Goal: Task Accomplishment & Management: Manage account settings

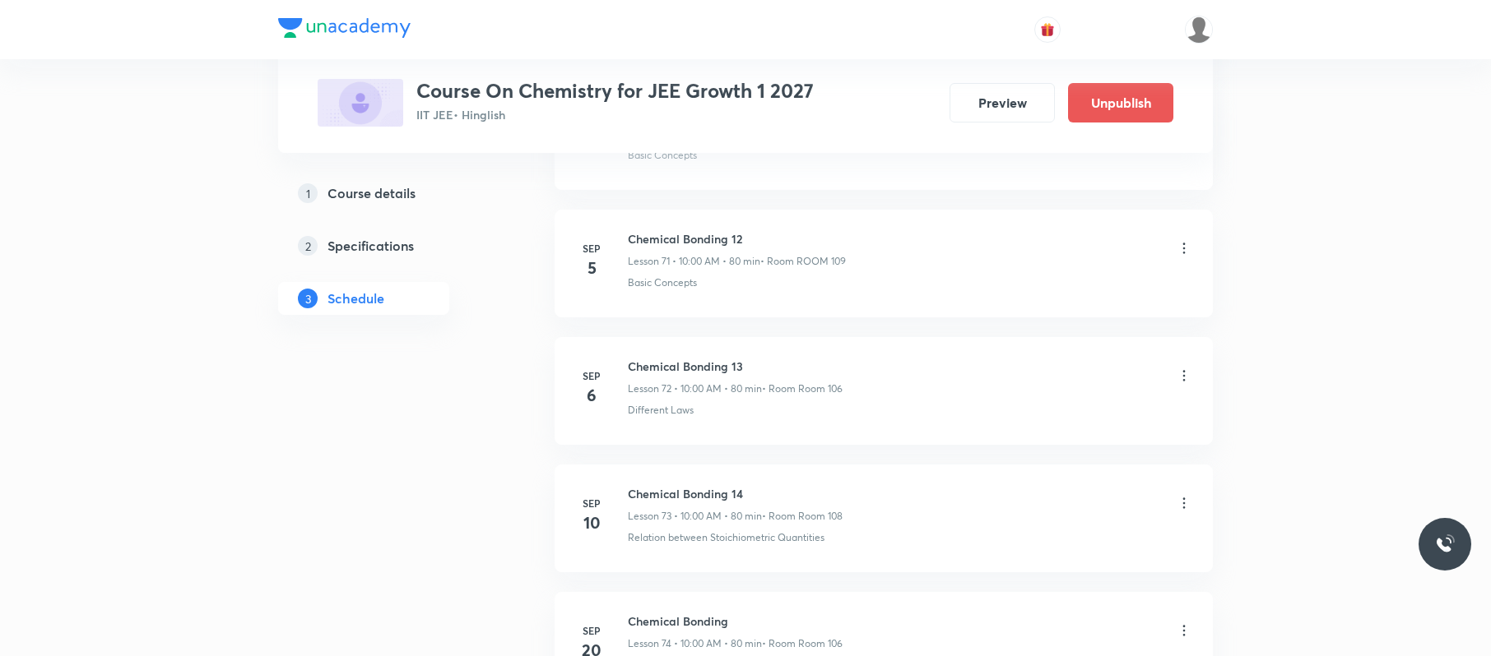
scroll to position [11165, 0]
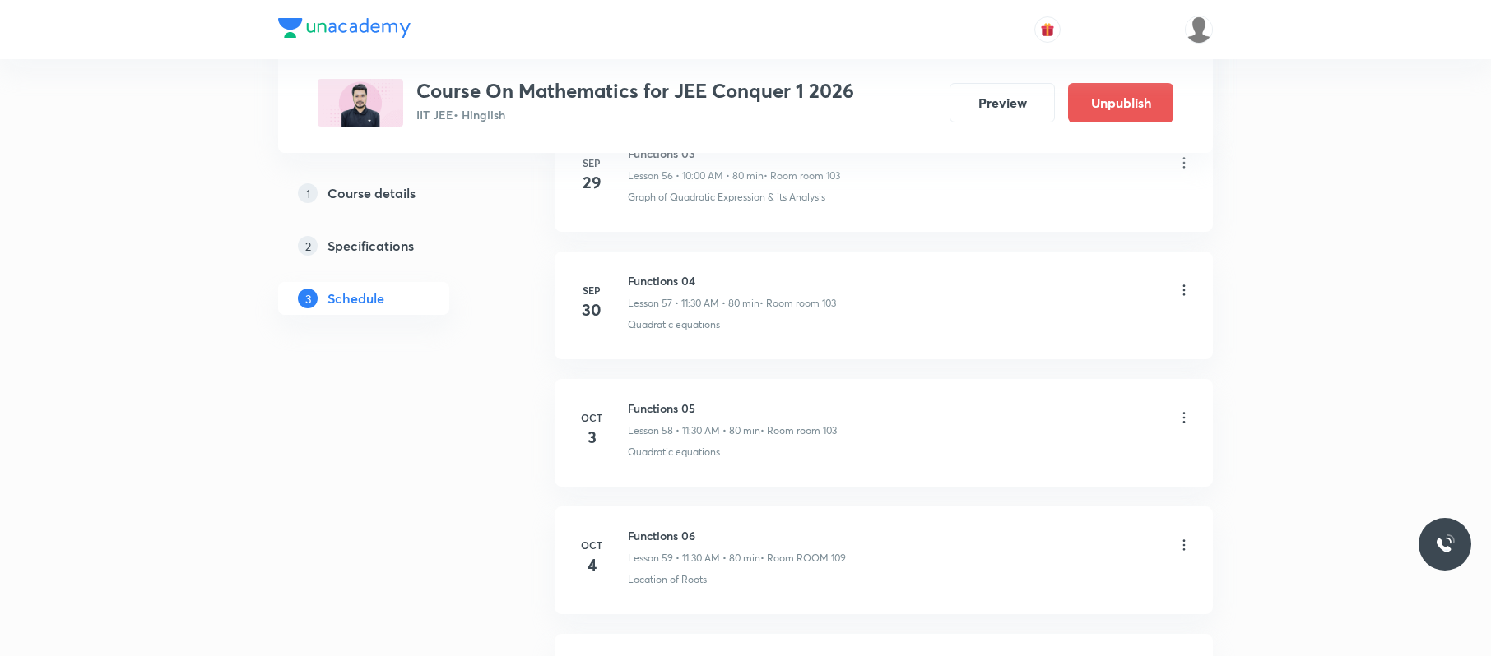
scroll to position [8476, 0]
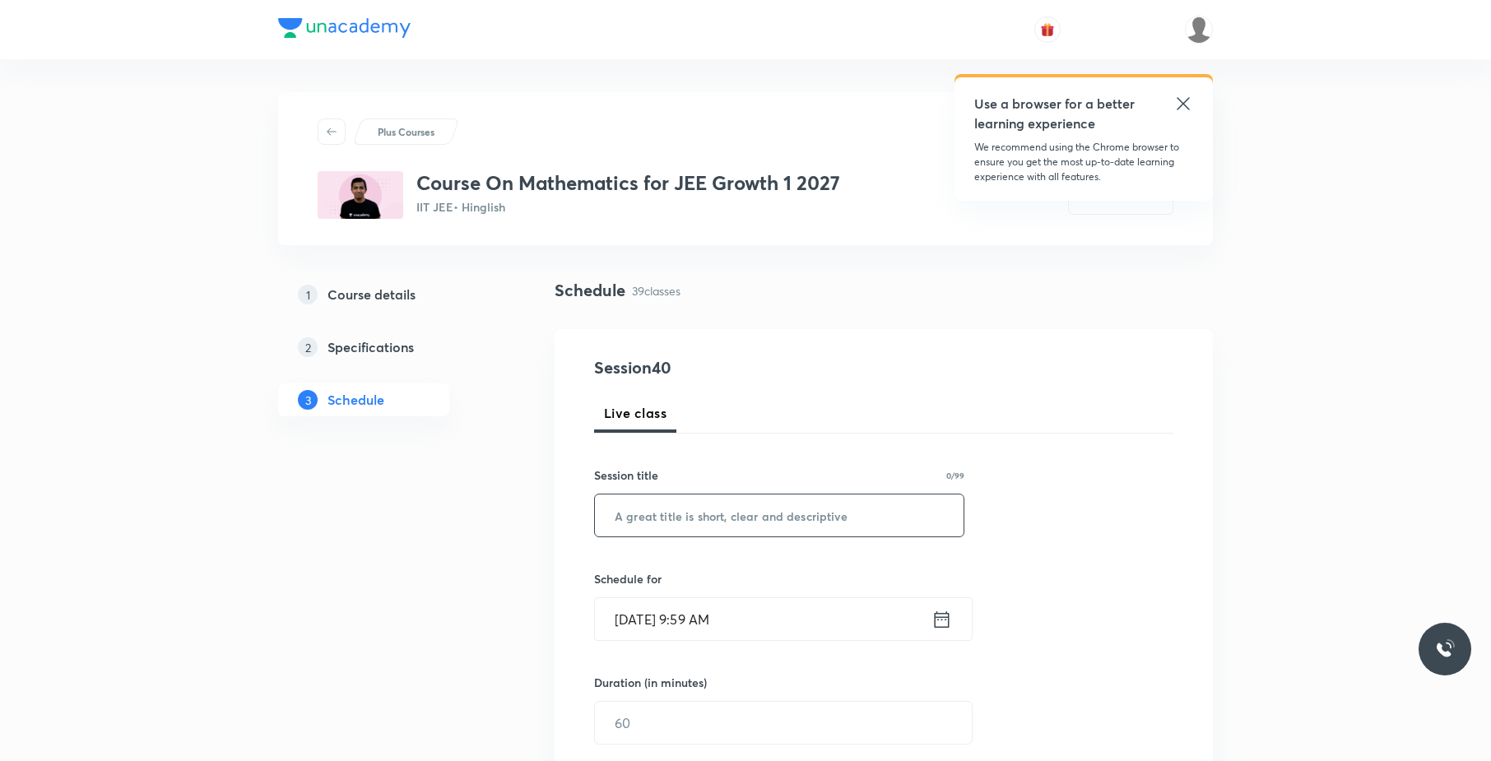
click at [790, 513] on input "text" at bounding box center [779, 515] width 369 height 42
paste input "Straight Line"
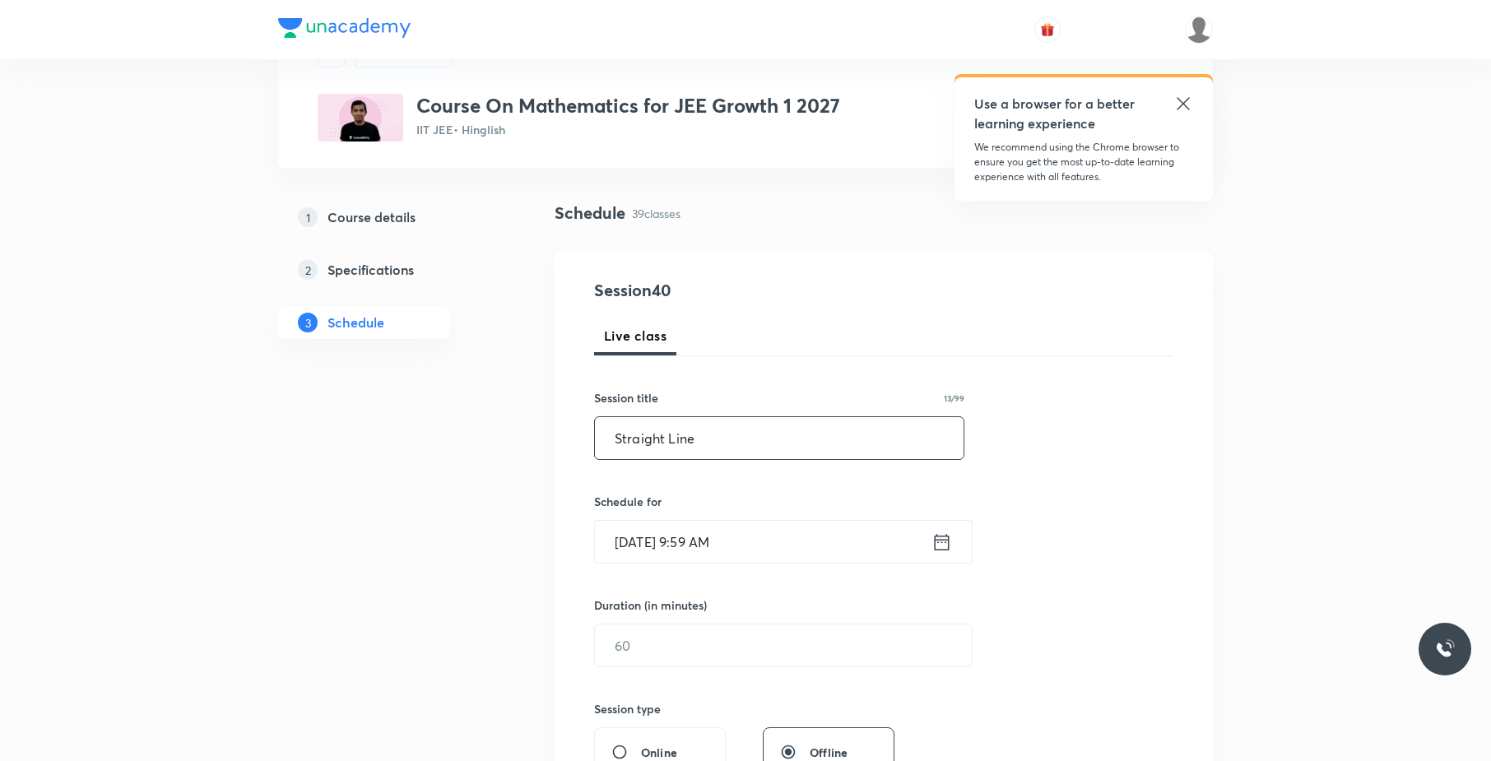
scroll to position [79, 0]
type input "Straight Line"
click at [762, 526] on input "[DATE] 9:59 AM" at bounding box center [763, 540] width 336 height 42
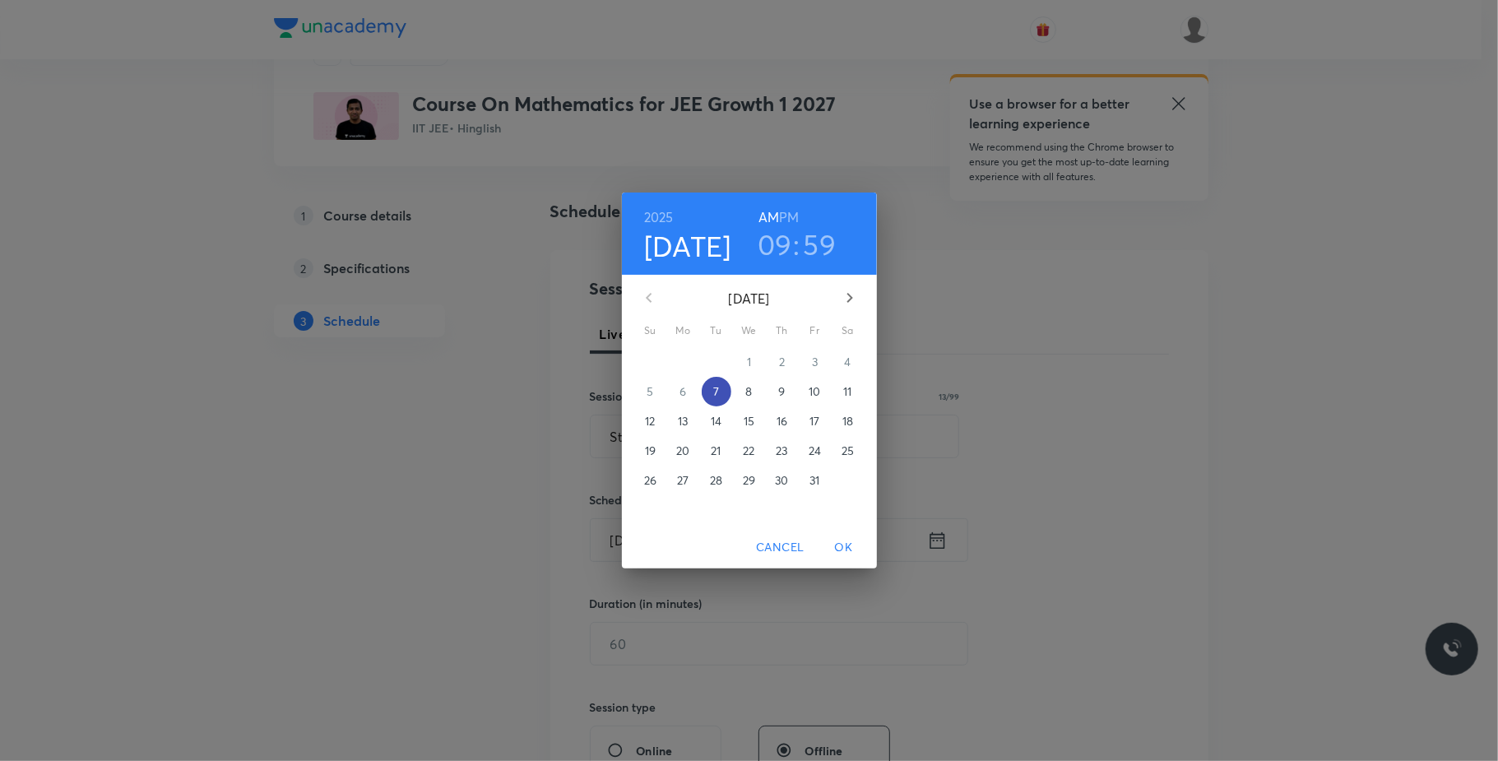
click at [713, 383] on p "7" at bounding box center [716, 391] width 6 height 16
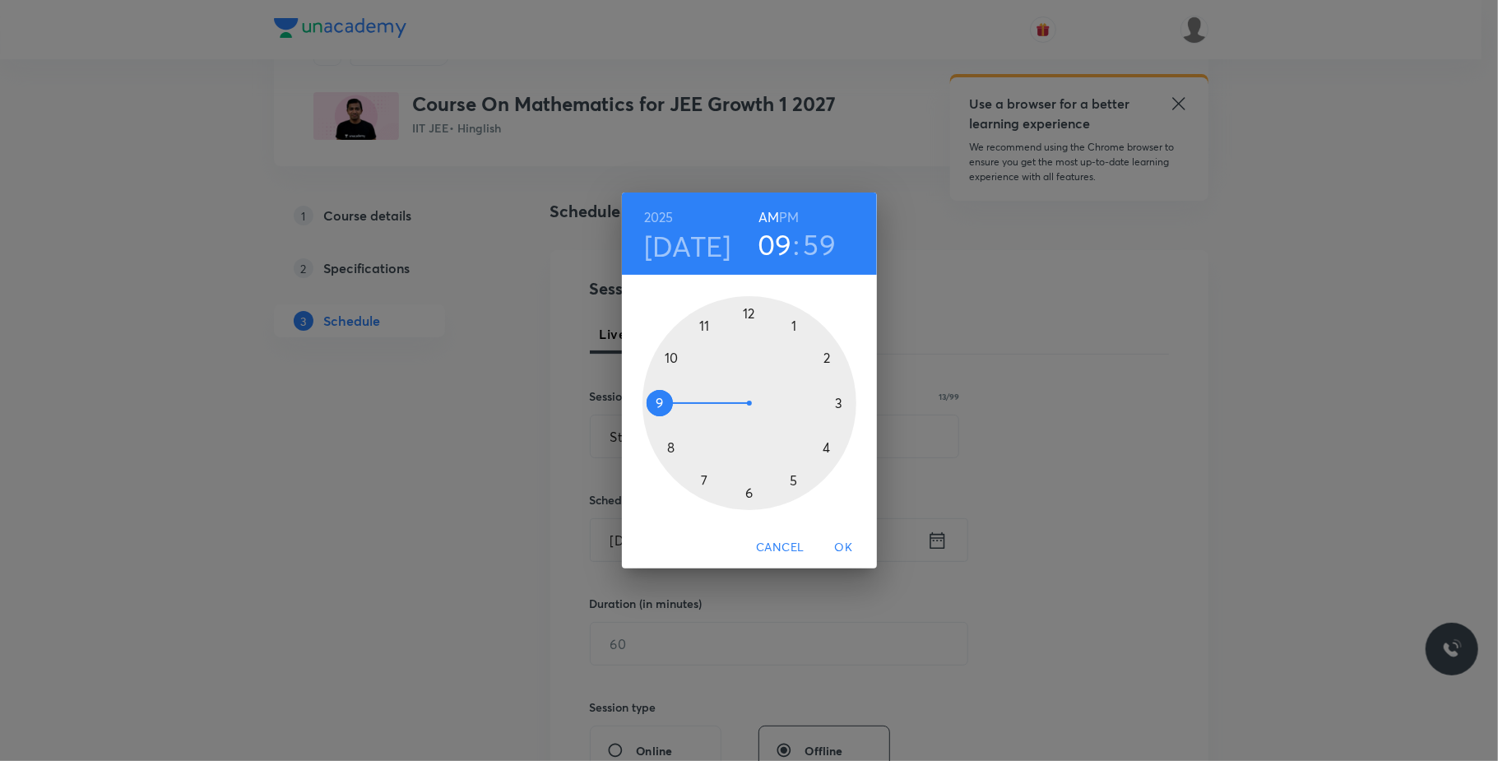
click at [702, 324] on div at bounding box center [749, 403] width 214 height 214
click at [748, 497] on div at bounding box center [749, 403] width 214 height 214
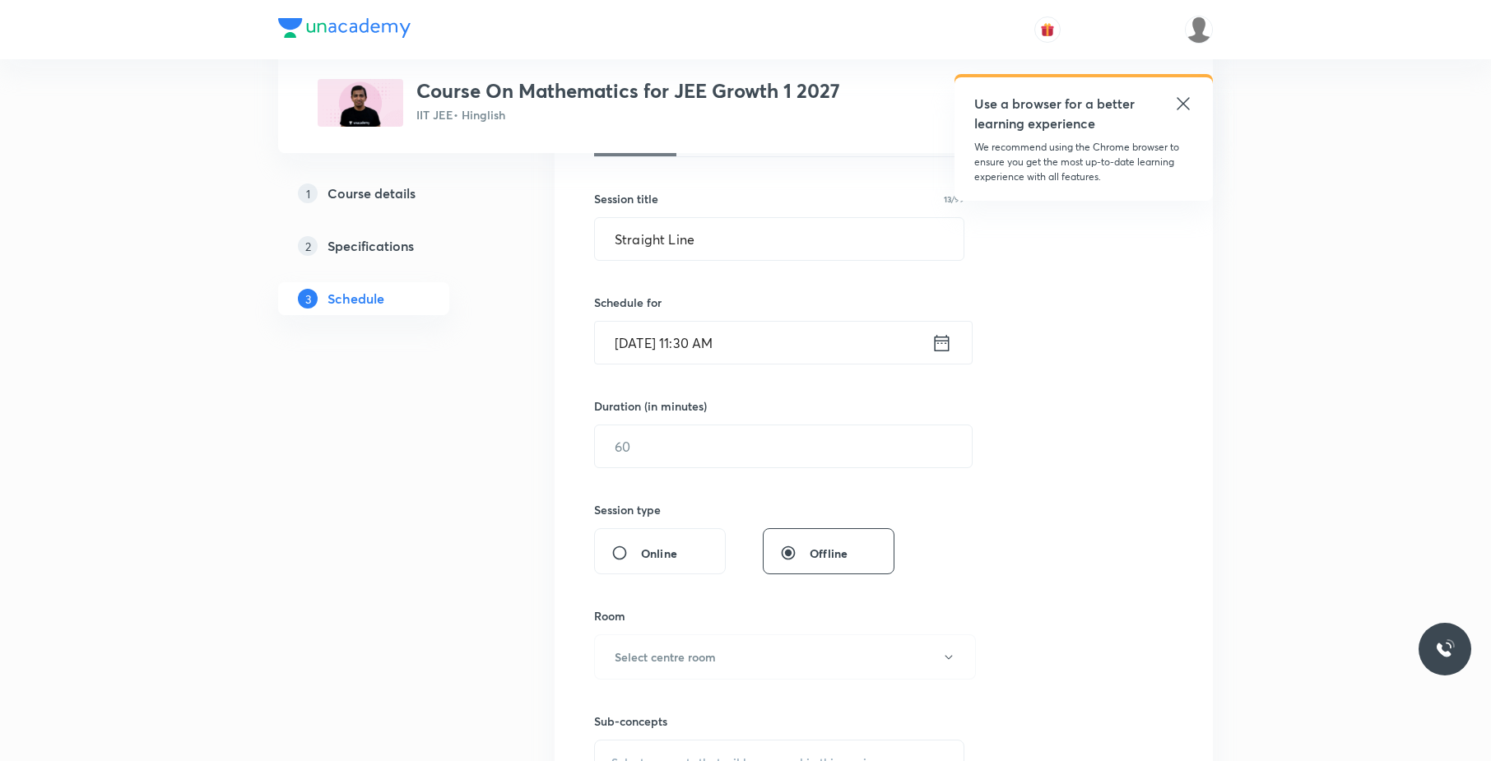
scroll to position [278, 0]
click at [705, 423] on div "​" at bounding box center [783, 445] width 378 height 44
click at [698, 448] on input "text" at bounding box center [783, 445] width 377 height 42
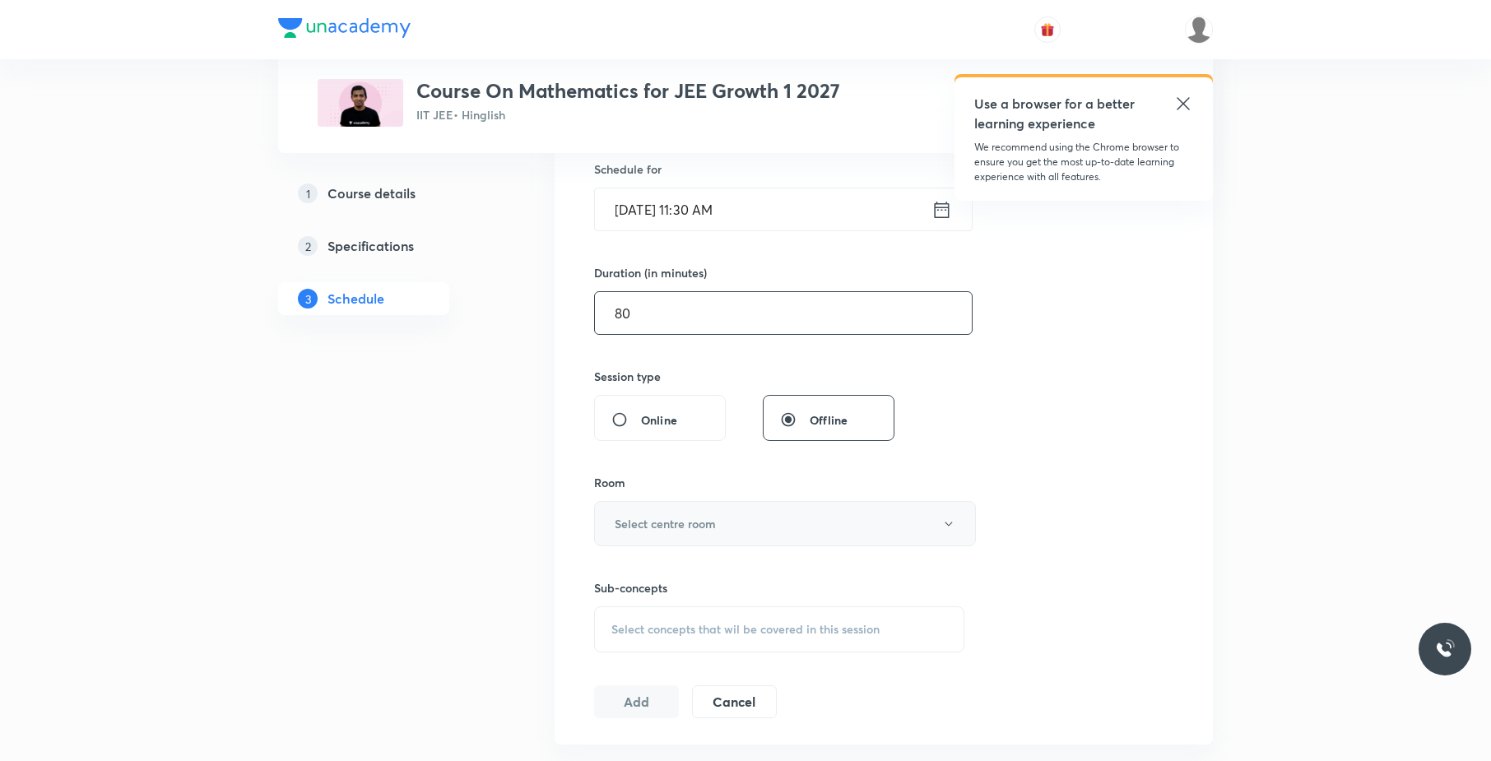
scroll to position [412, 0]
type input "80"
click at [721, 515] on button "Select centre room" at bounding box center [785, 521] width 382 height 45
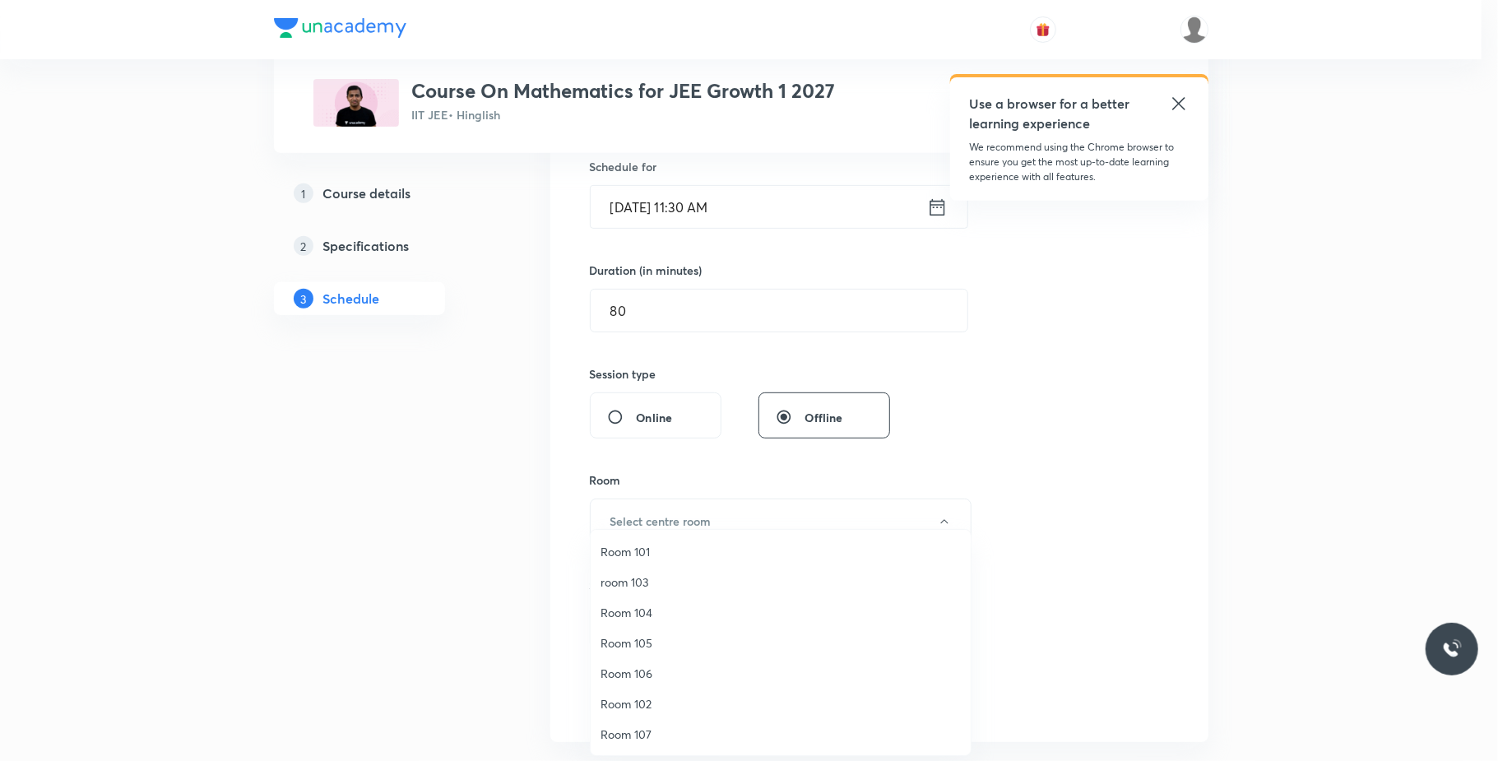
click at [660, 673] on span "Room 106" at bounding box center [781, 673] width 360 height 17
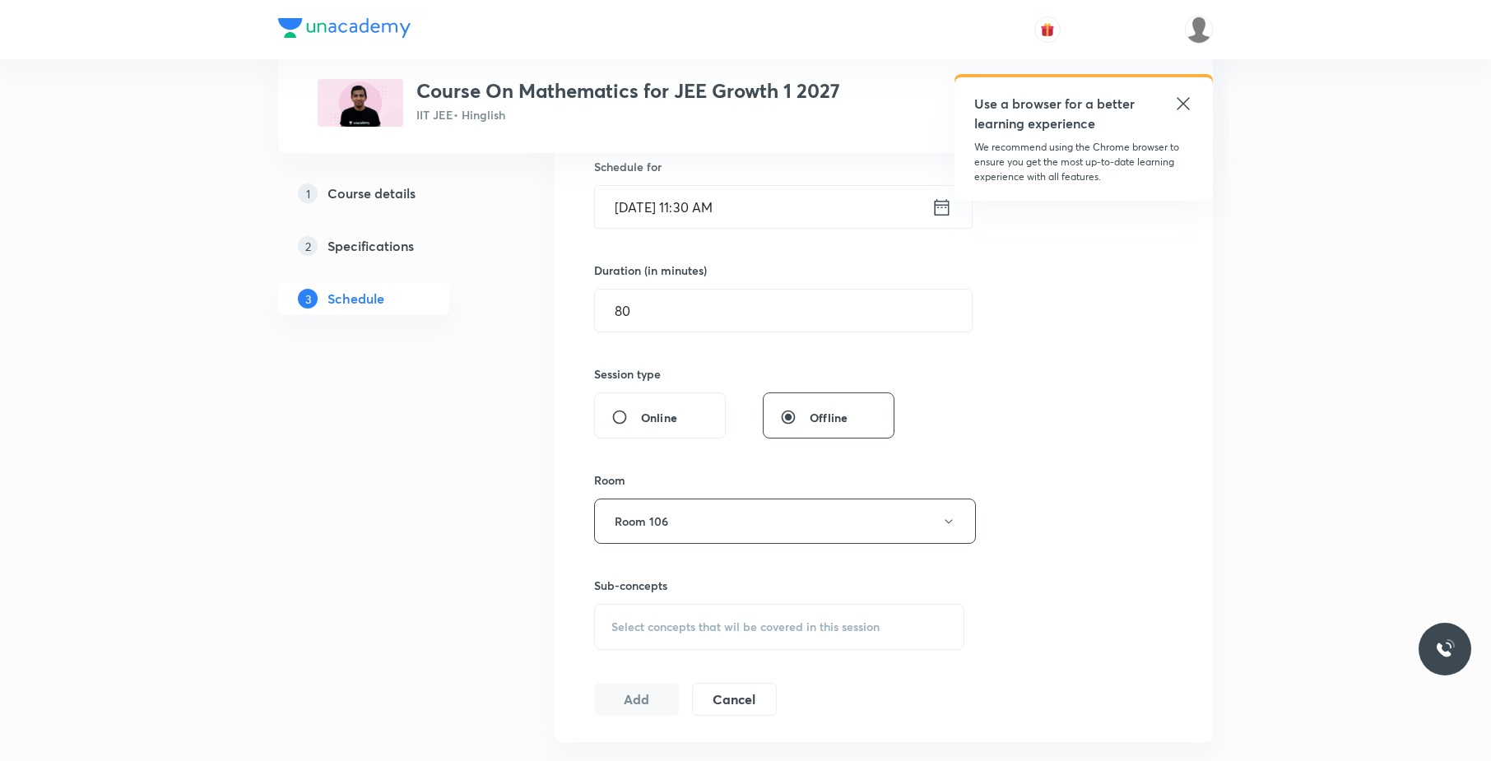
click at [777, 624] on span "Select concepts that wil be covered in this session" at bounding box center [745, 626] width 268 height 13
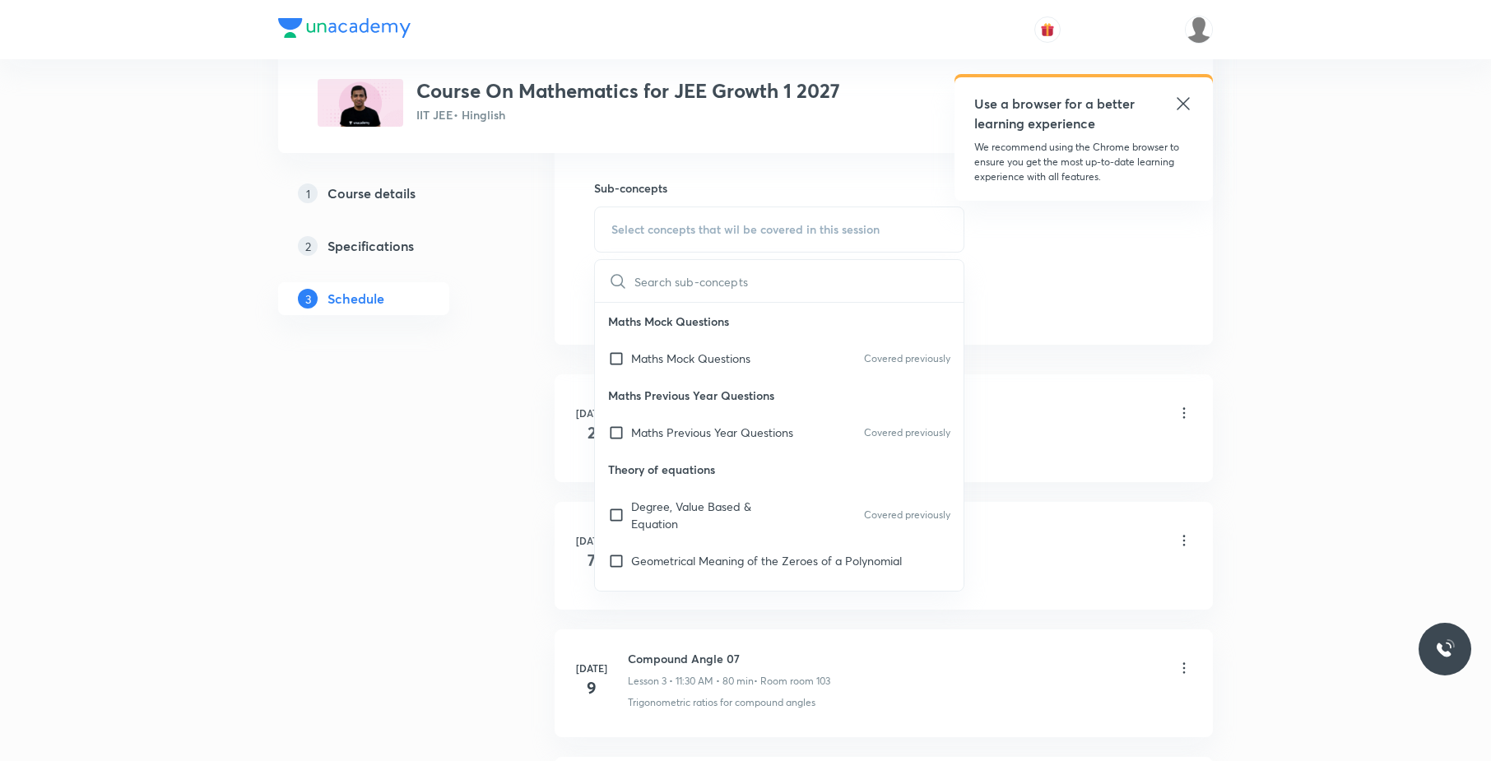
scroll to position [783, 0]
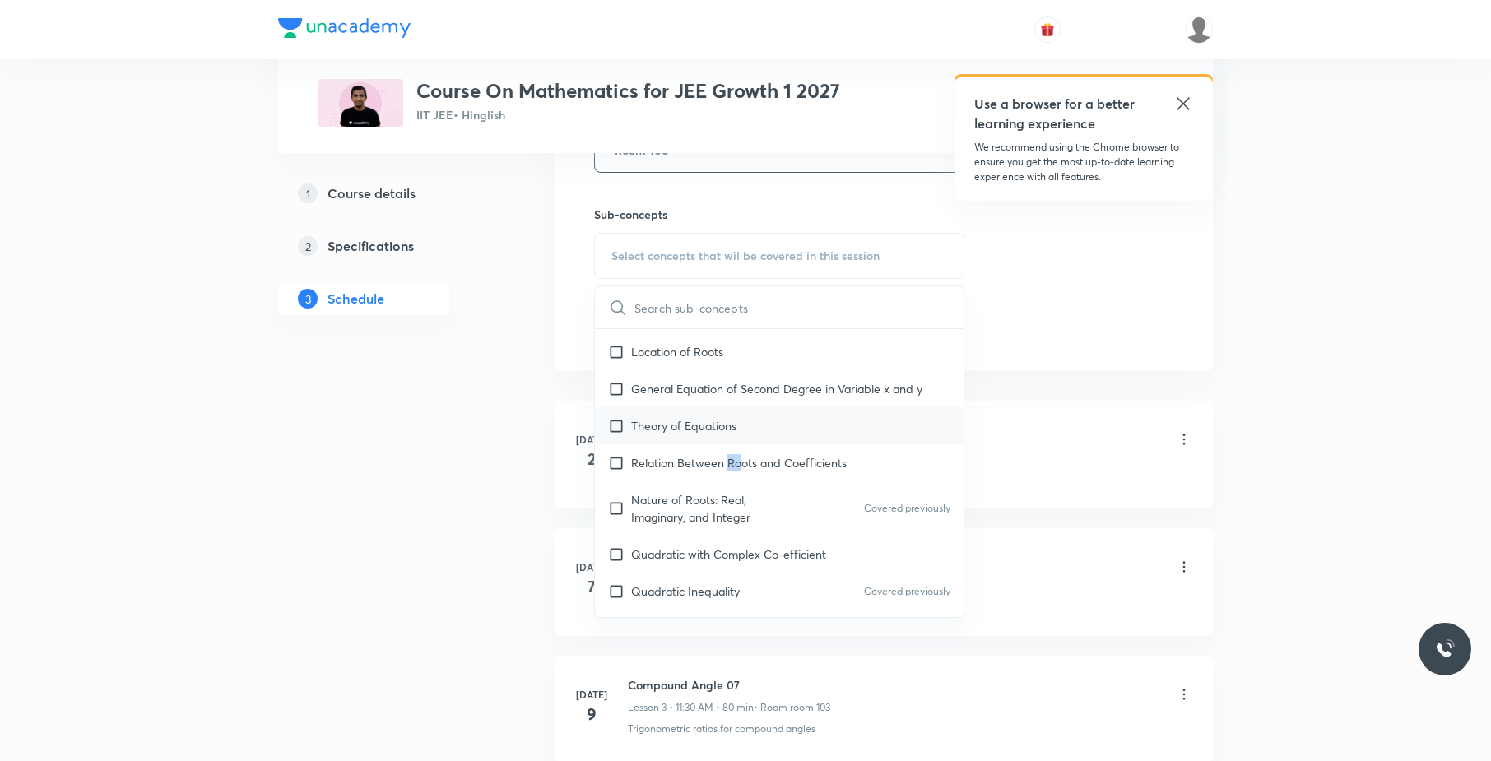
drag, startPoint x: 729, startPoint y: 468, endPoint x: 742, endPoint y: 452, distance: 20.4
click at [741, 454] on div "Relation Between Roots and Coefficients" at bounding box center [779, 462] width 369 height 37
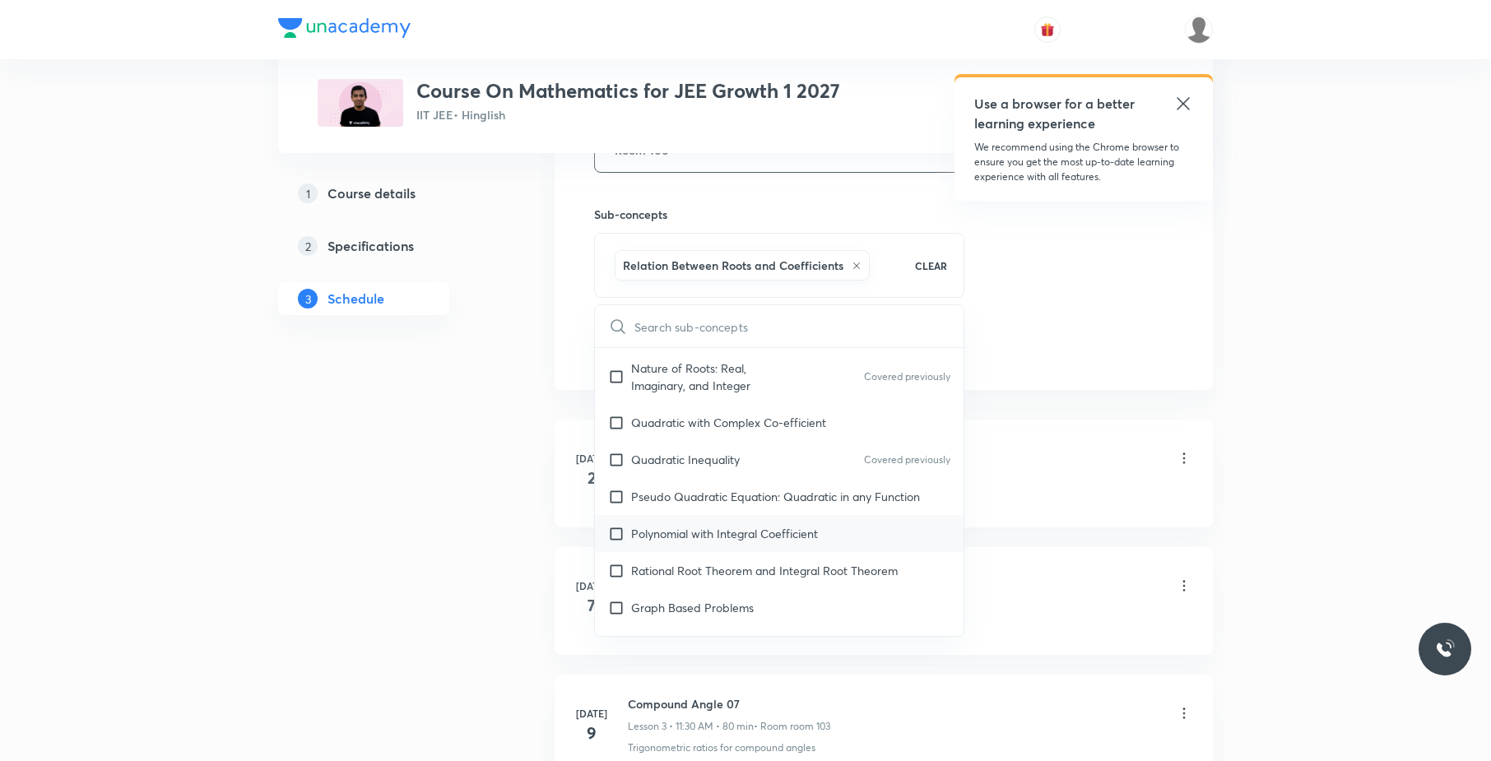
scroll to position [791, 0]
click at [732, 525] on div "Polynomial with Integral Coefficient" at bounding box center [779, 532] width 369 height 37
checkbox input "true"
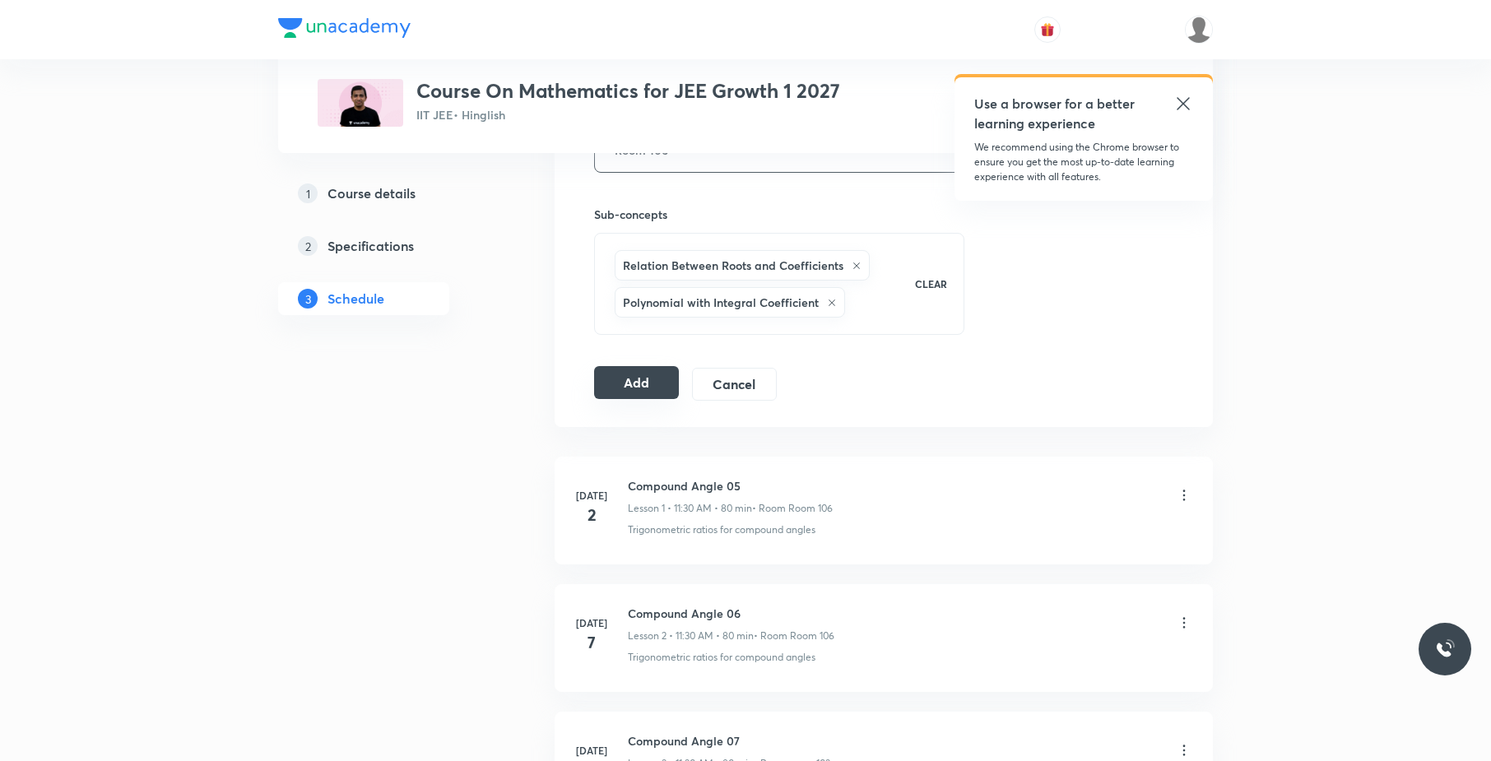
click at [653, 375] on button "Add" at bounding box center [636, 382] width 85 height 33
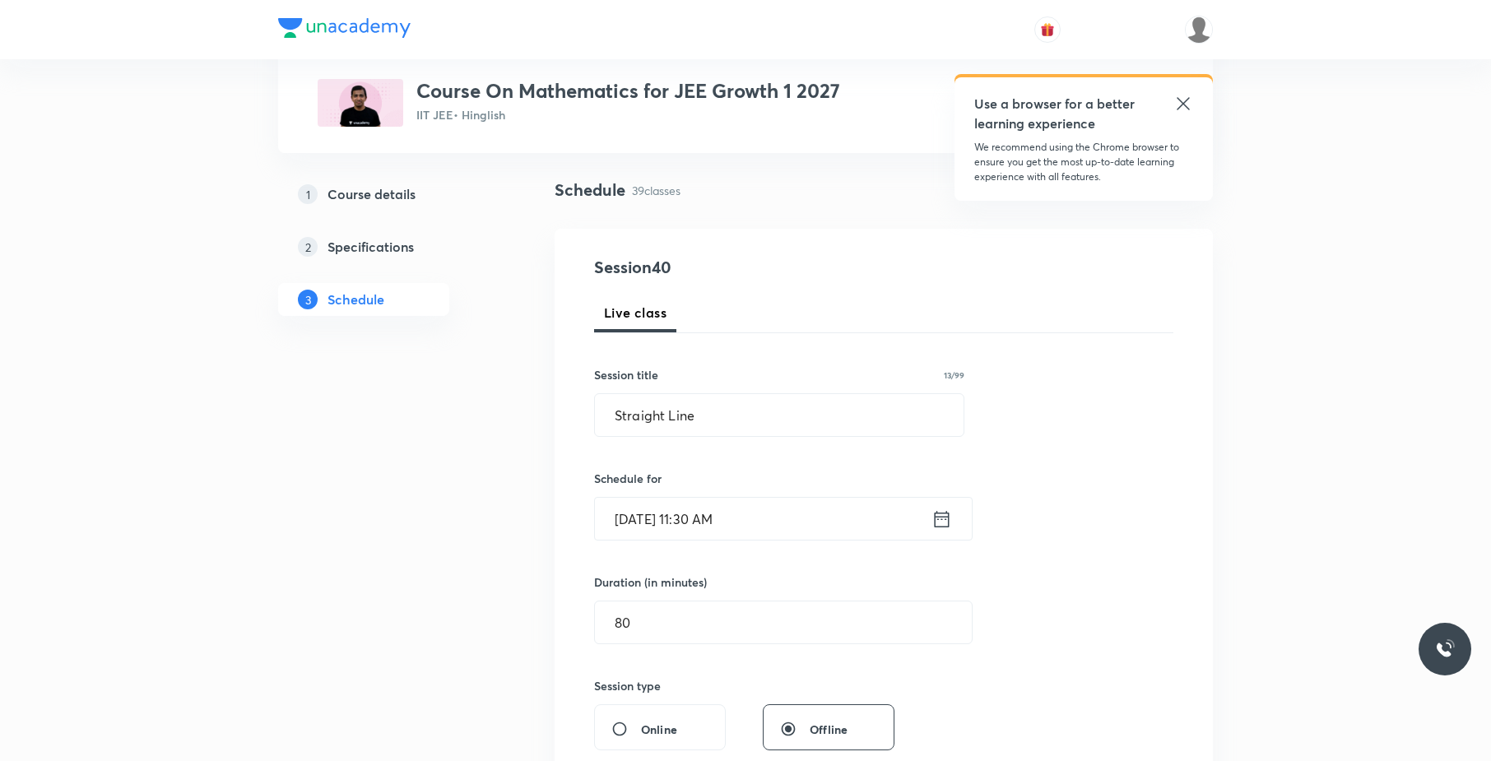
scroll to position [0, 0]
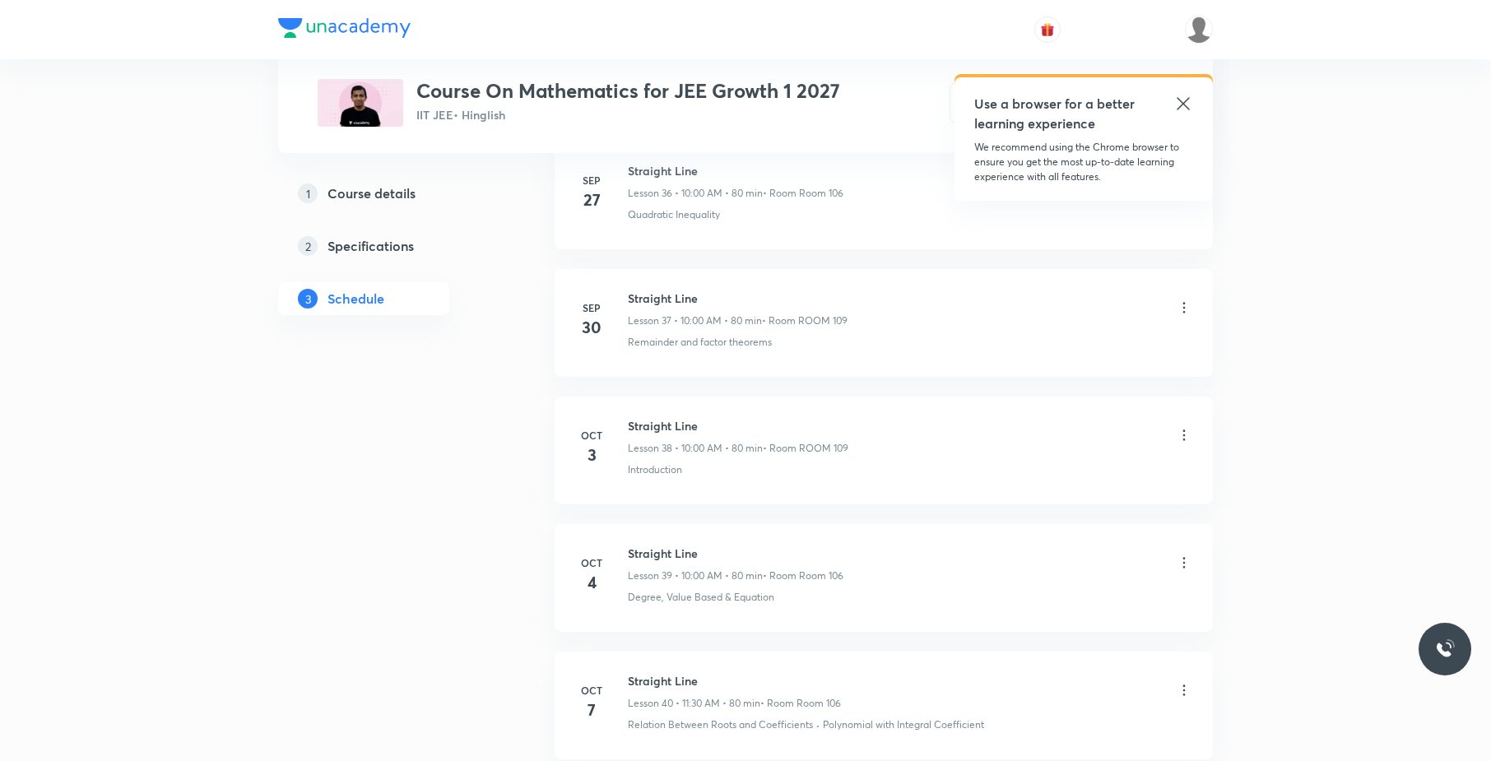
scroll to position [4923, 0]
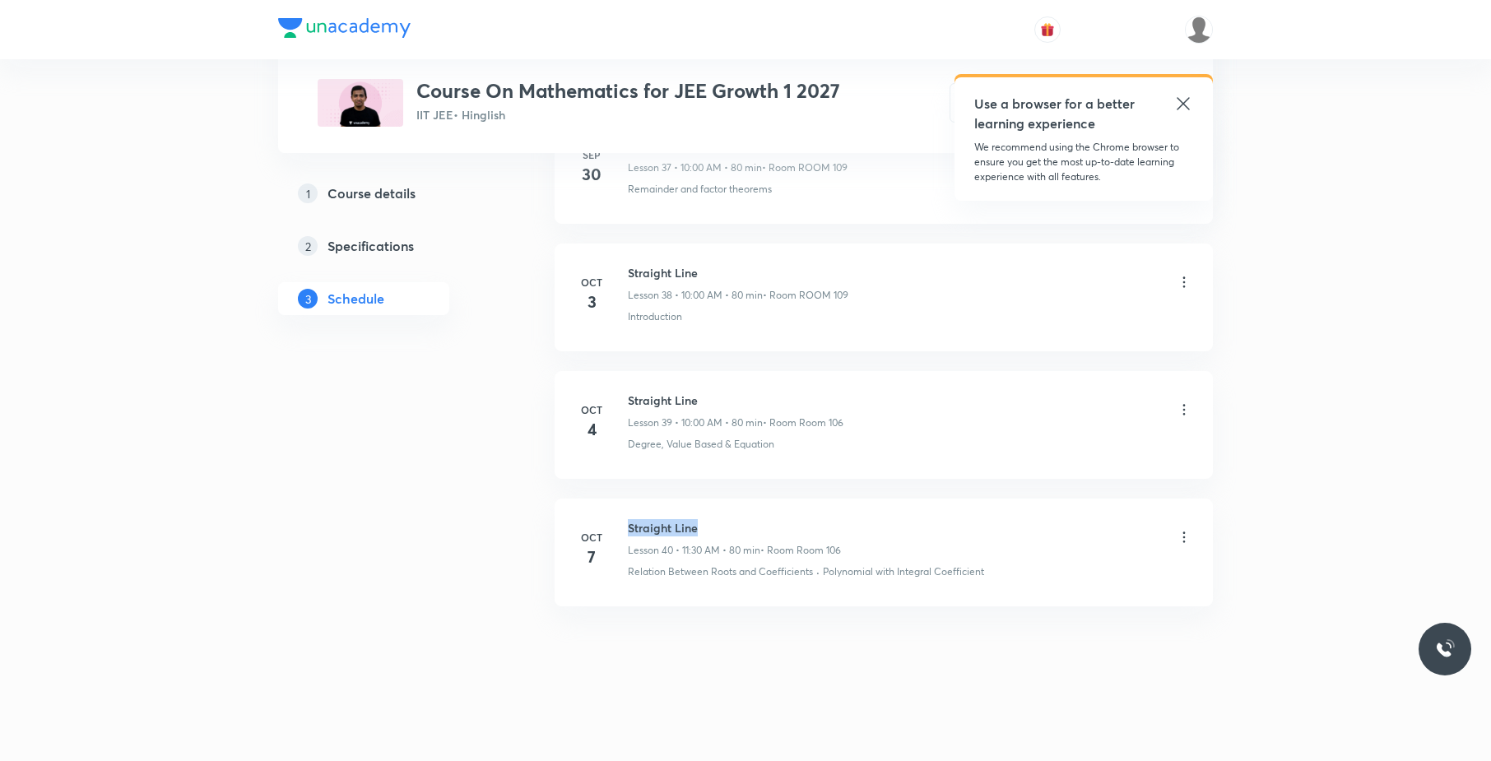
drag, startPoint x: 739, startPoint y: 520, endPoint x: 627, endPoint y: 508, distance: 112.5
click at [627, 508] on li "[DATE] Straight Line Lesson 40 • 11:30 AM • 80 min • Room Room 106 Relation Bet…" at bounding box center [883, 553] width 658 height 108
copy h6 "Straight Line"
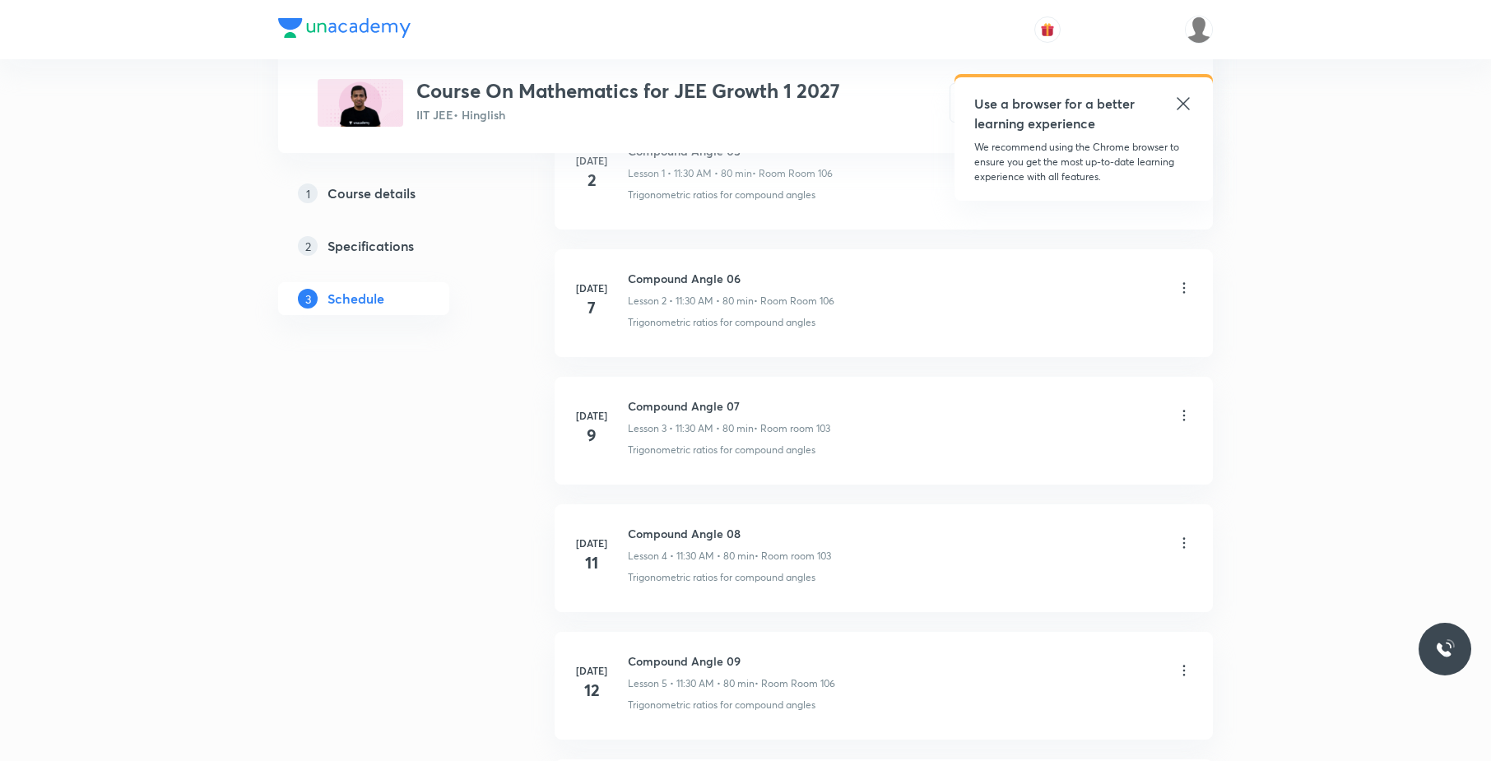
scroll to position [0, 0]
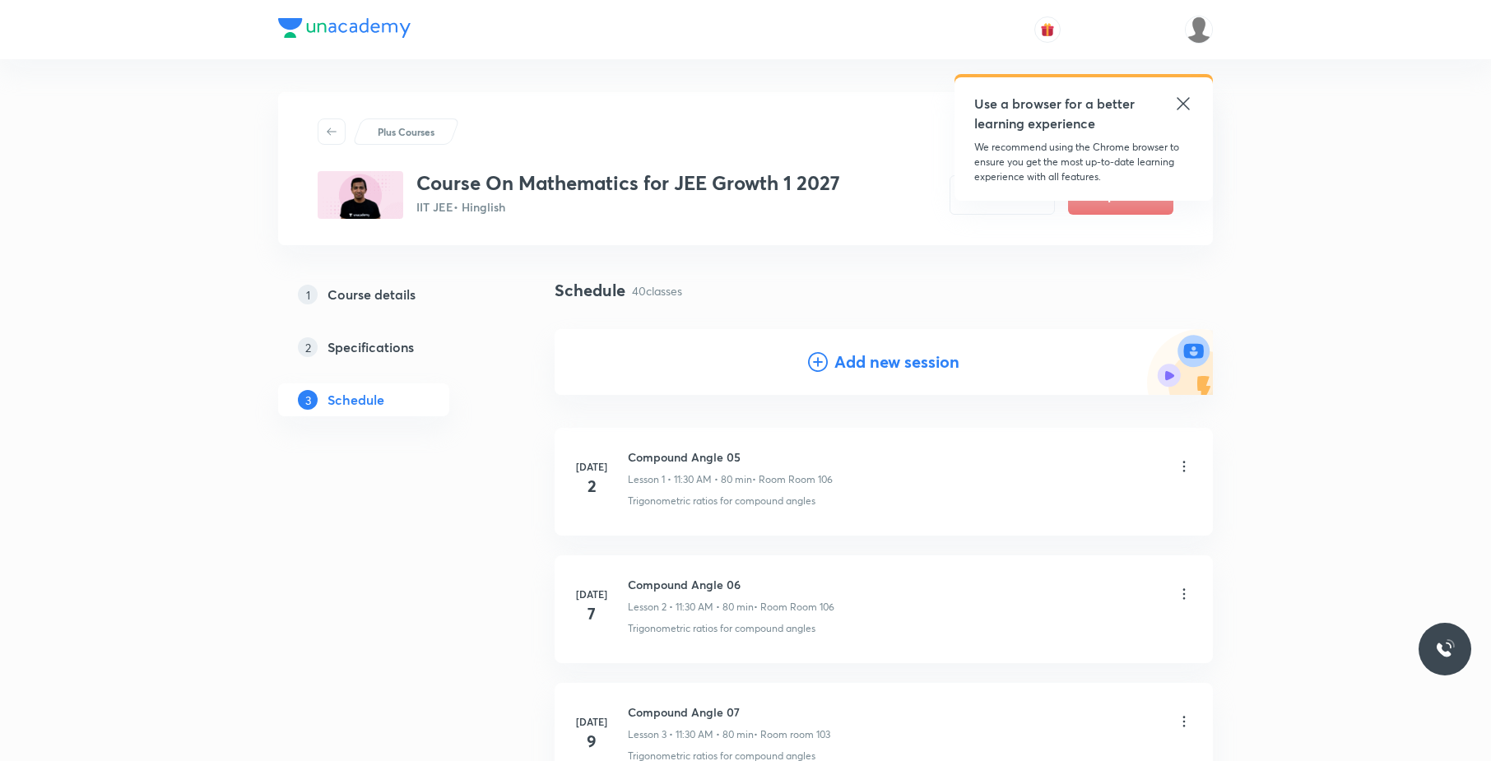
click at [885, 366] on h4 "Add new session" at bounding box center [896, 362] width 125 height 25
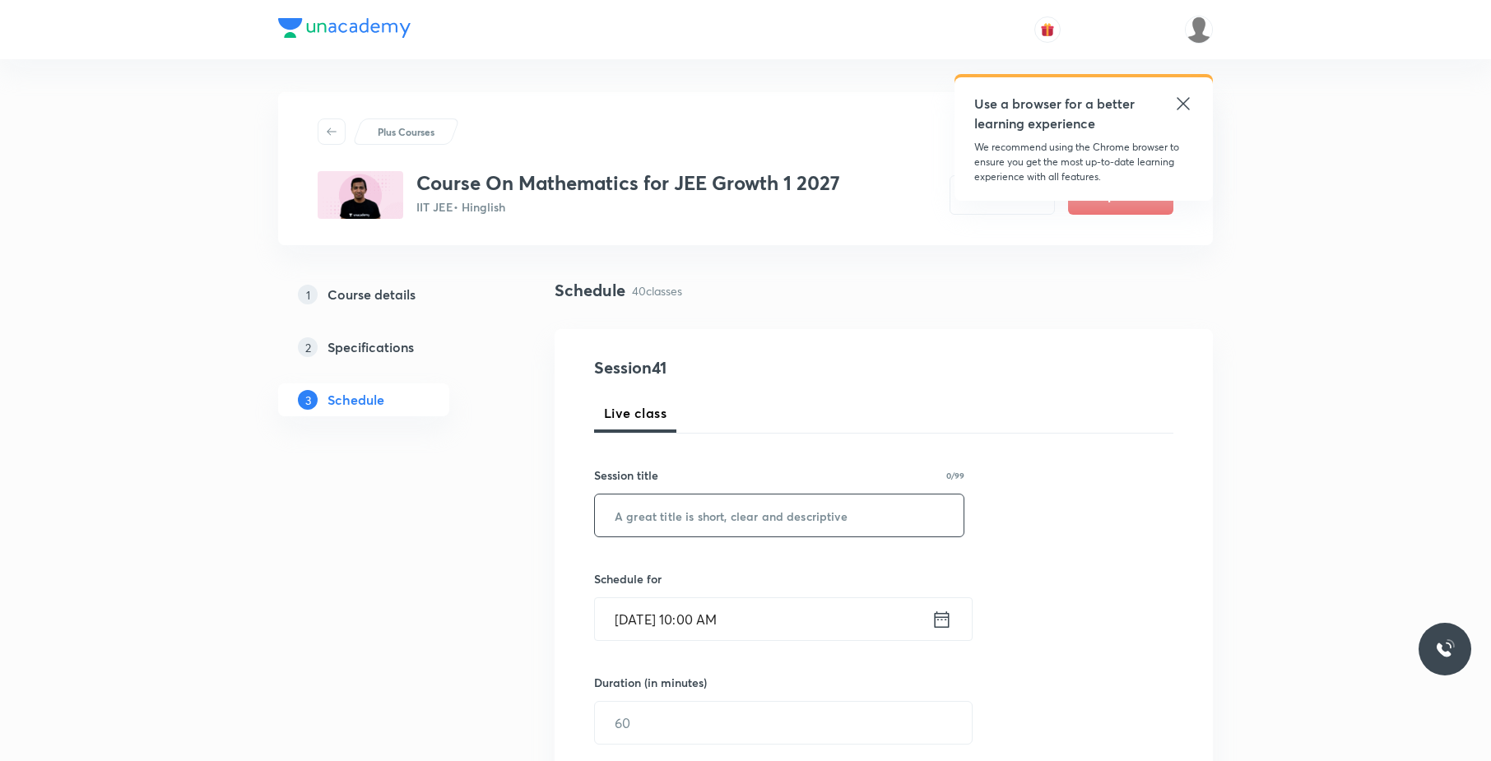
click at [805, 513] on input "text" at bounding box center [779, 515] width 369 height 42
paste input "Straight Line"
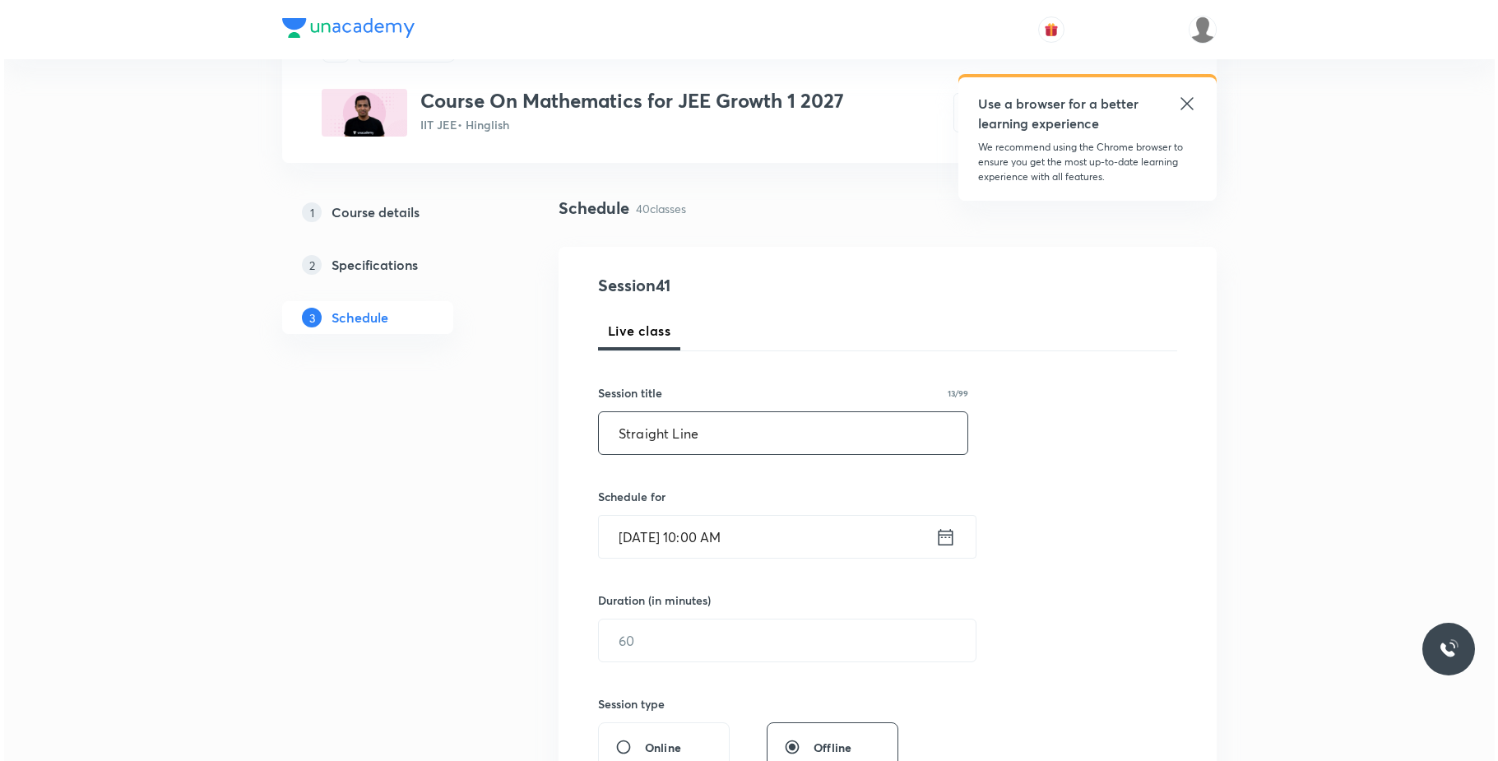
scroll to position [83, 0]
type input "Straight Line"
click at [791, 530] on input "[DATE] 10:00 AM" at bounding box center [763, 536] width 336 height 42
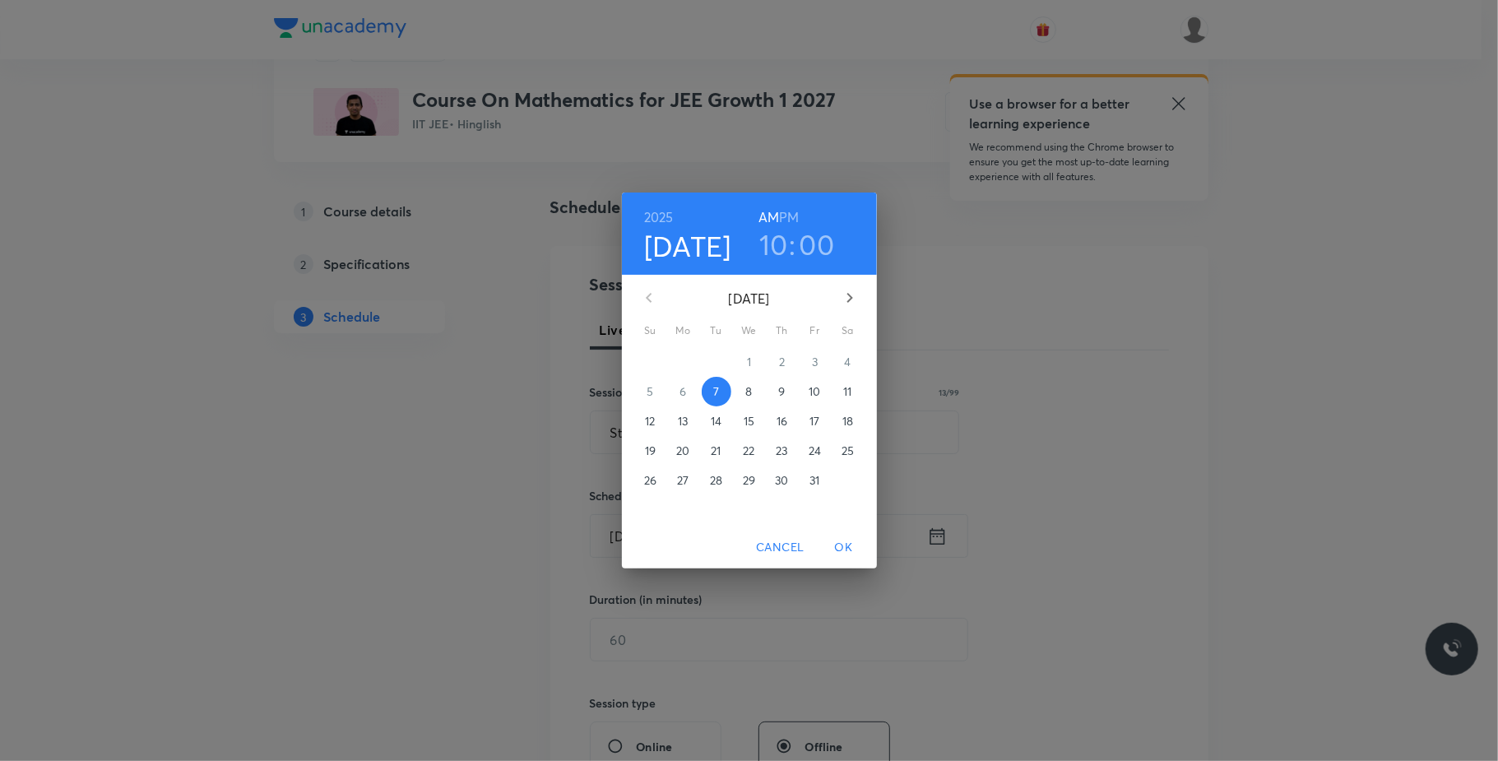
click at [744, 392] on span "8" at bounding box center [750, 391] width 30 height 16
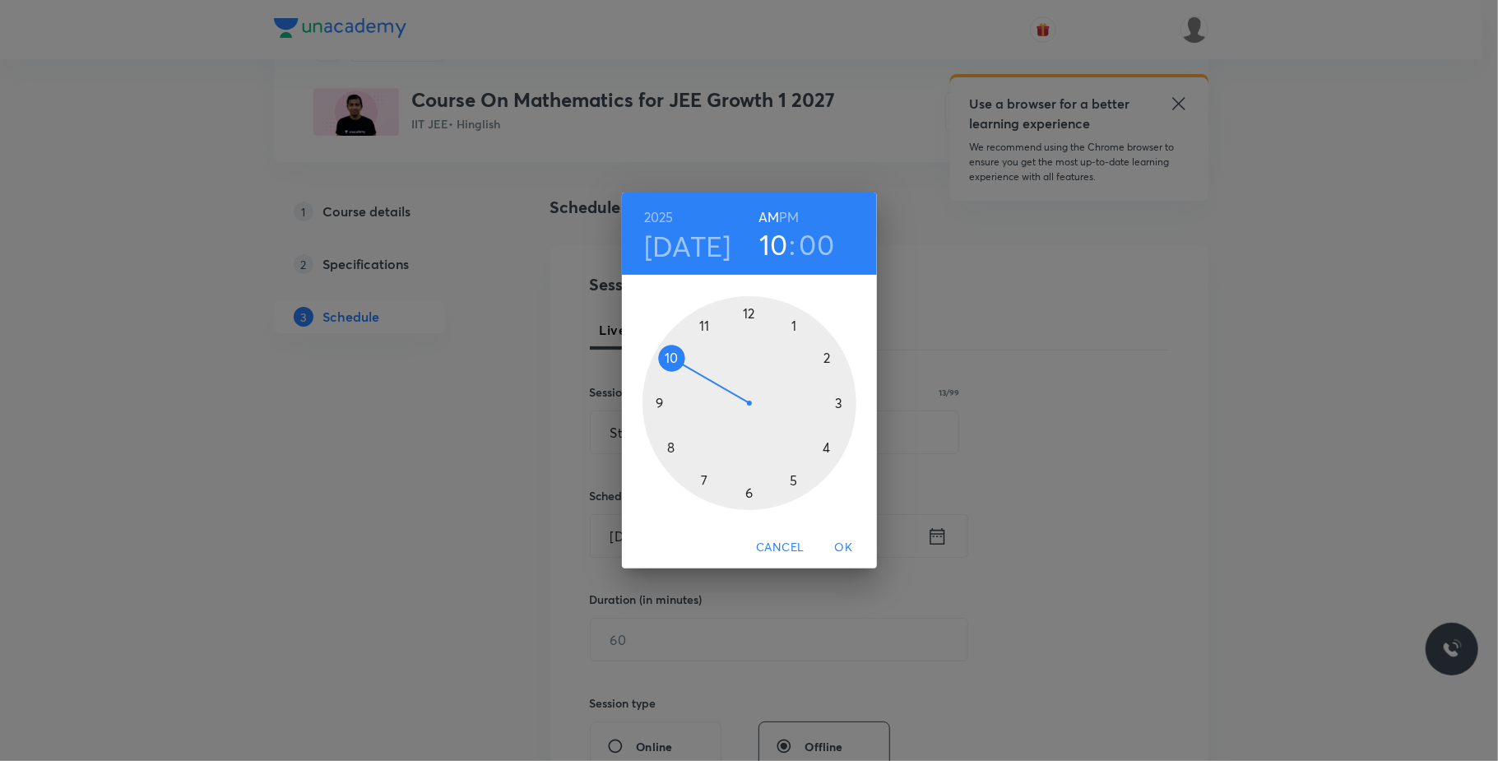
click at [791, 217] on h6 "PM" at bounding box center [789, 217] width 20 height 23
click at [797, 322] on div at bounding box center [749, 403] width 214 height 214
click at [828, 356] on div at bounding box center [749, 403] width 214 height 214
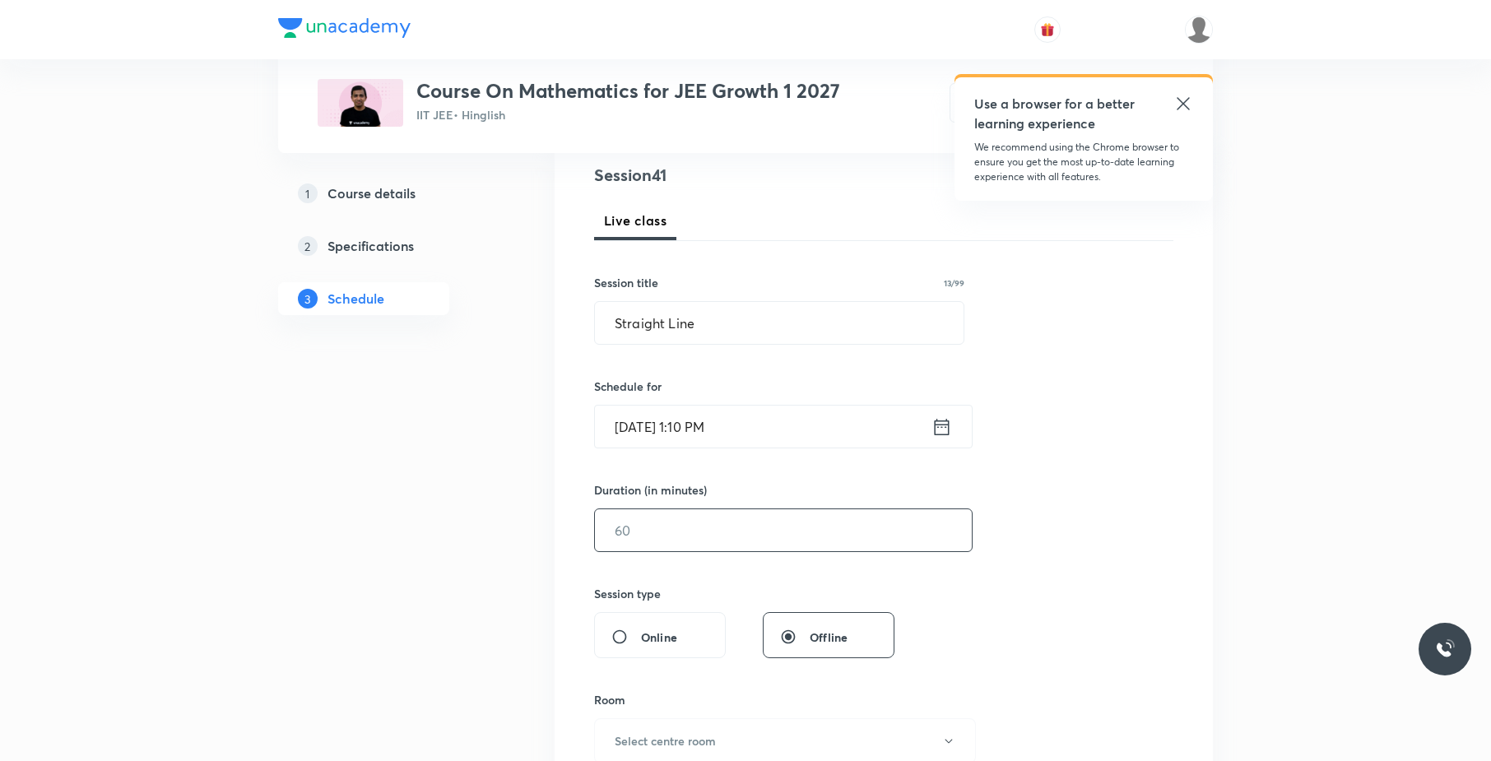
scroll to position [194, 0]
click at [699, 536] on input "text" at bounding box center [783, 529] width 377 height 42
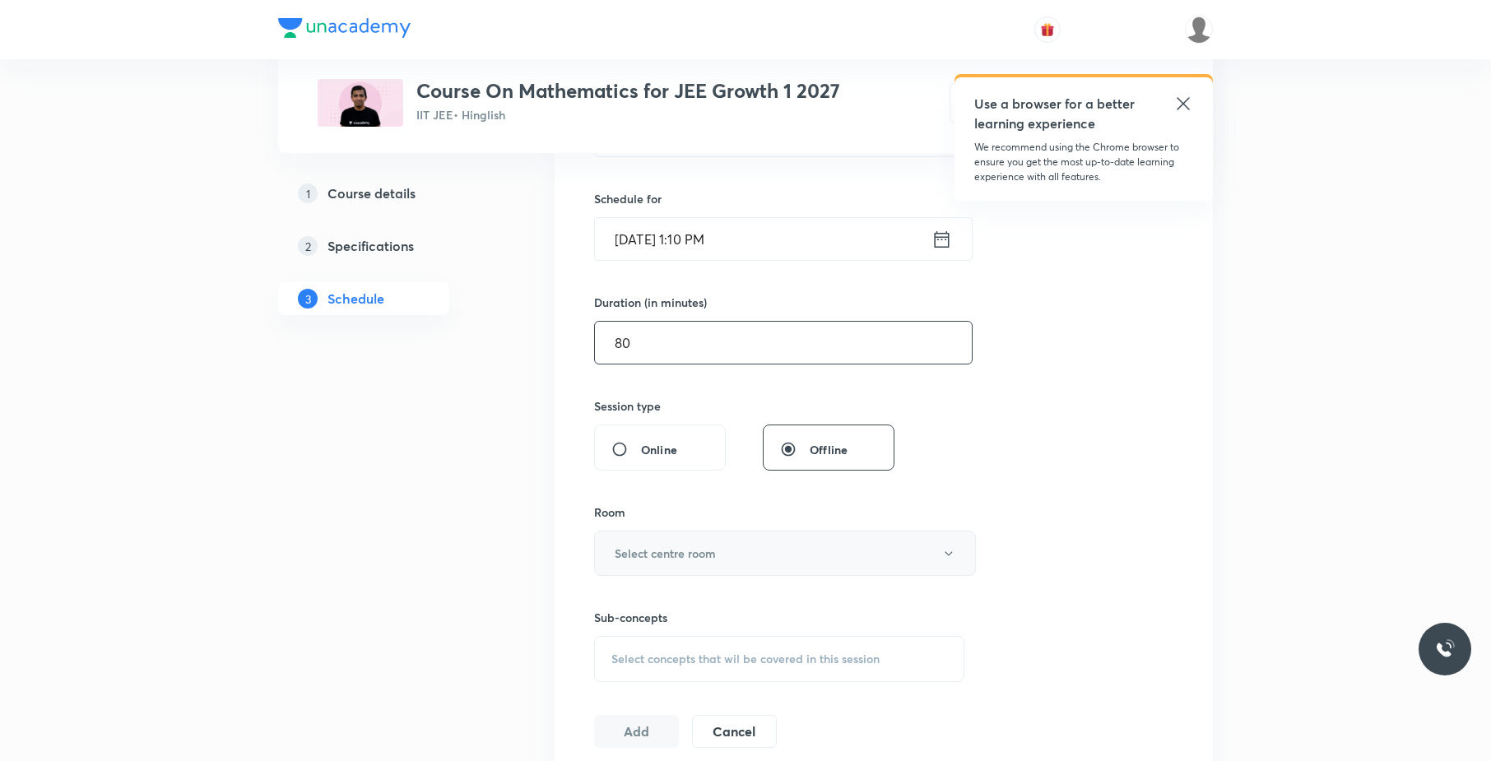
scroll to position [382, 0]
type input "80"
click at [698, 540] on button "Select centre room" at bounding box center [785, 551] width 382 height 45
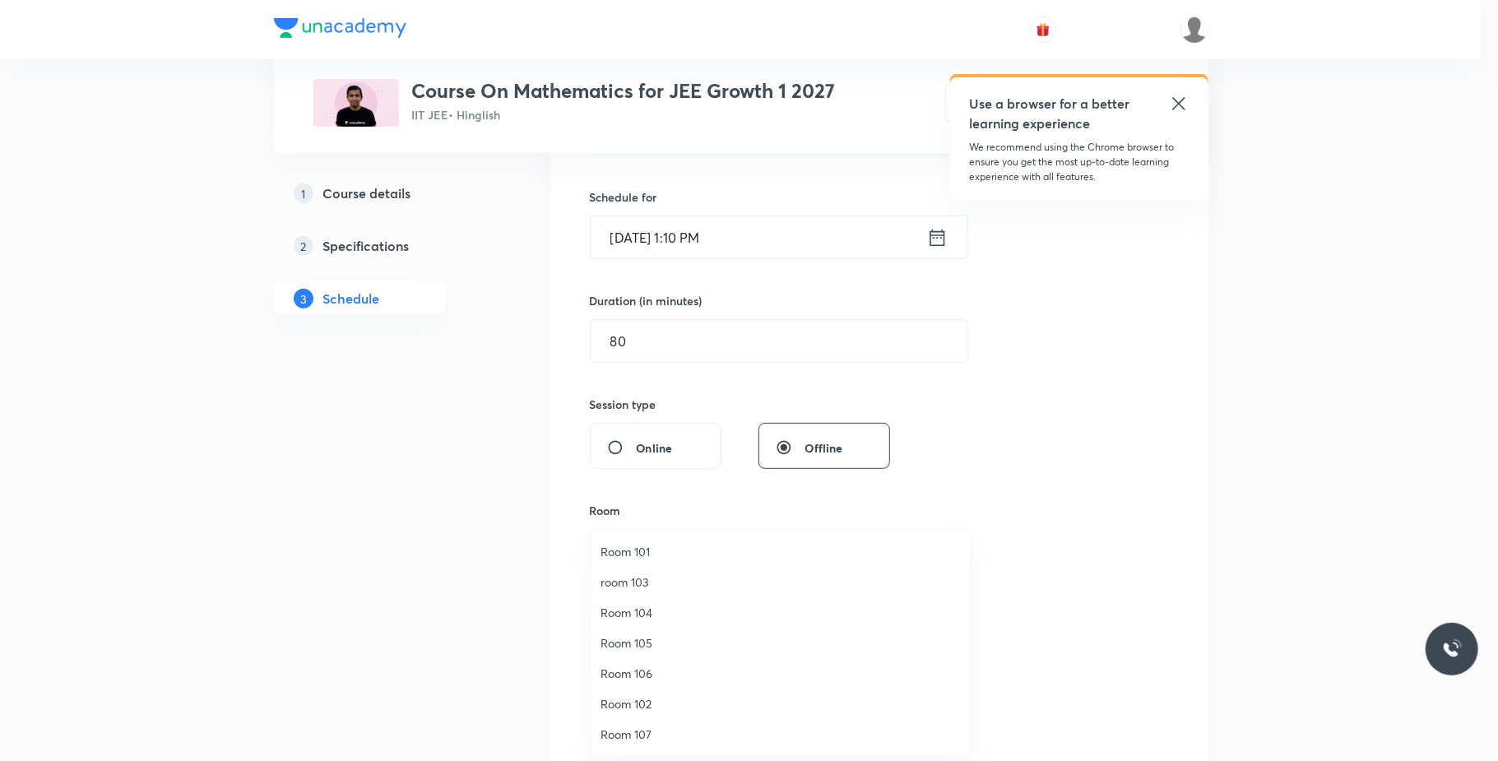
click at [650, 668] on span "Room 106" at bounding box center [781, 673] width 360 height 17
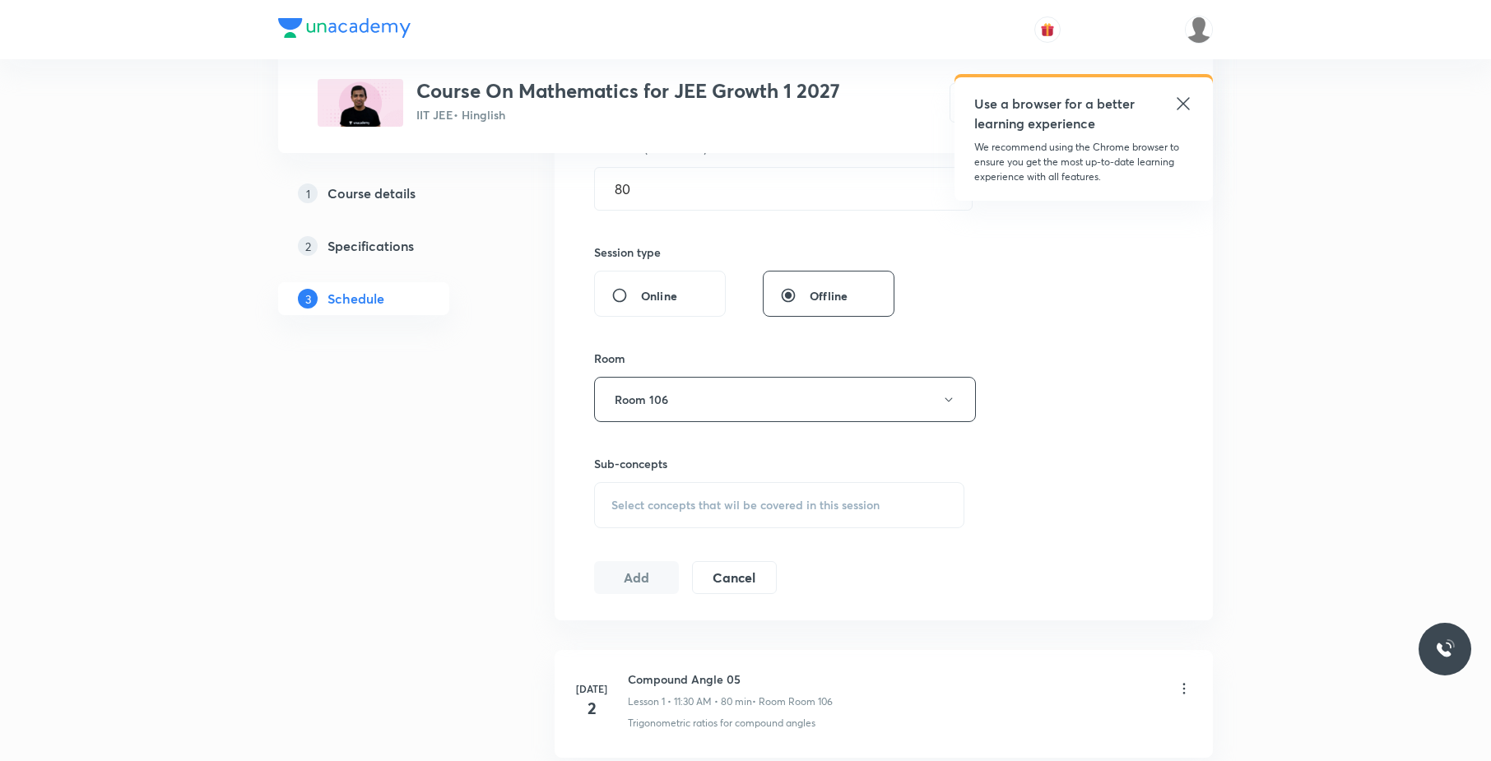
scroll to position [535, 0]
click at [804, 490] on div "Select concepts that wil be covered in this session" at bounding box center [779, 504] width 370 height 46
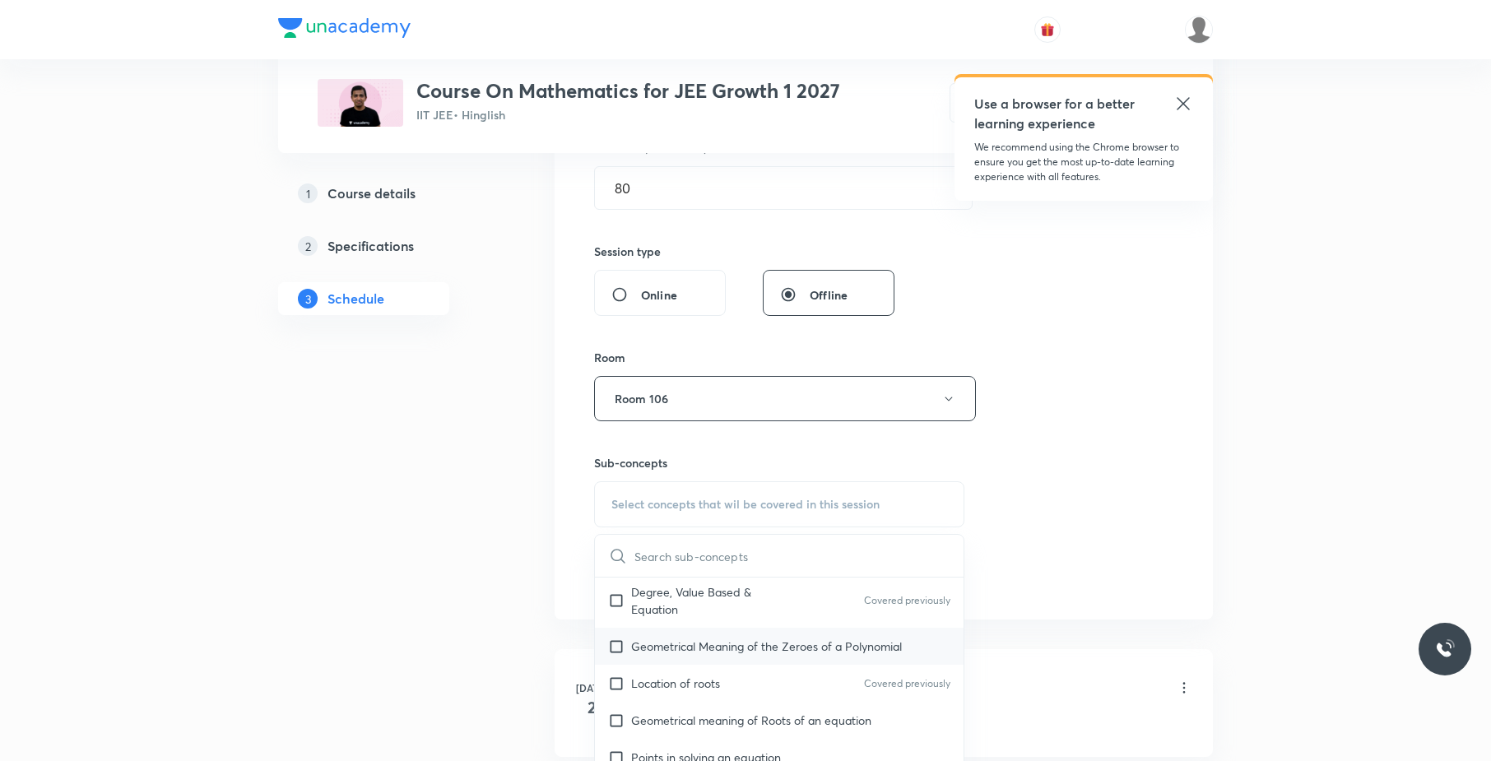
scroll to position [434, 0]
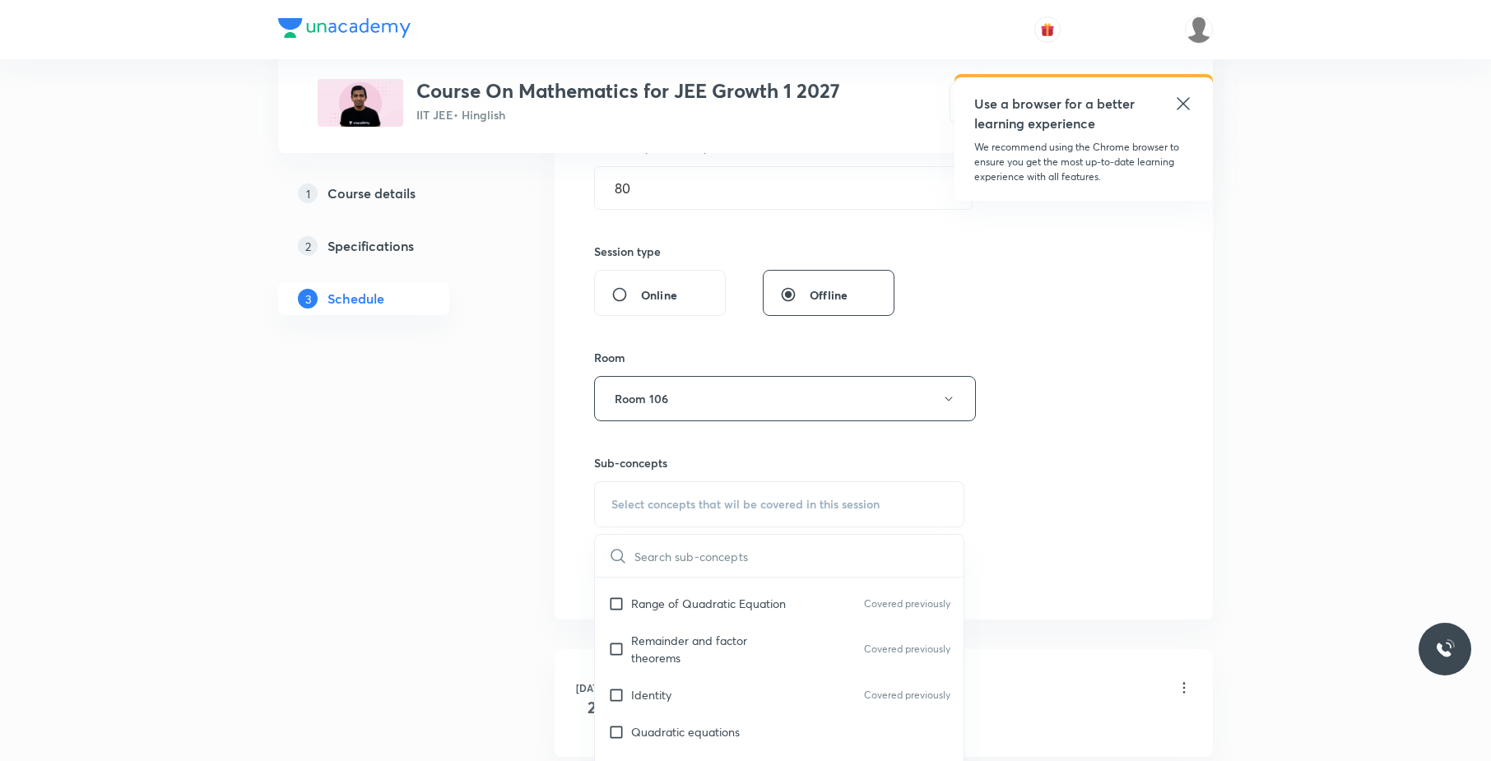
click at [773, 649] on p "Remainder and factor theorems" at bounding box center [714, 649] width 166 height 35
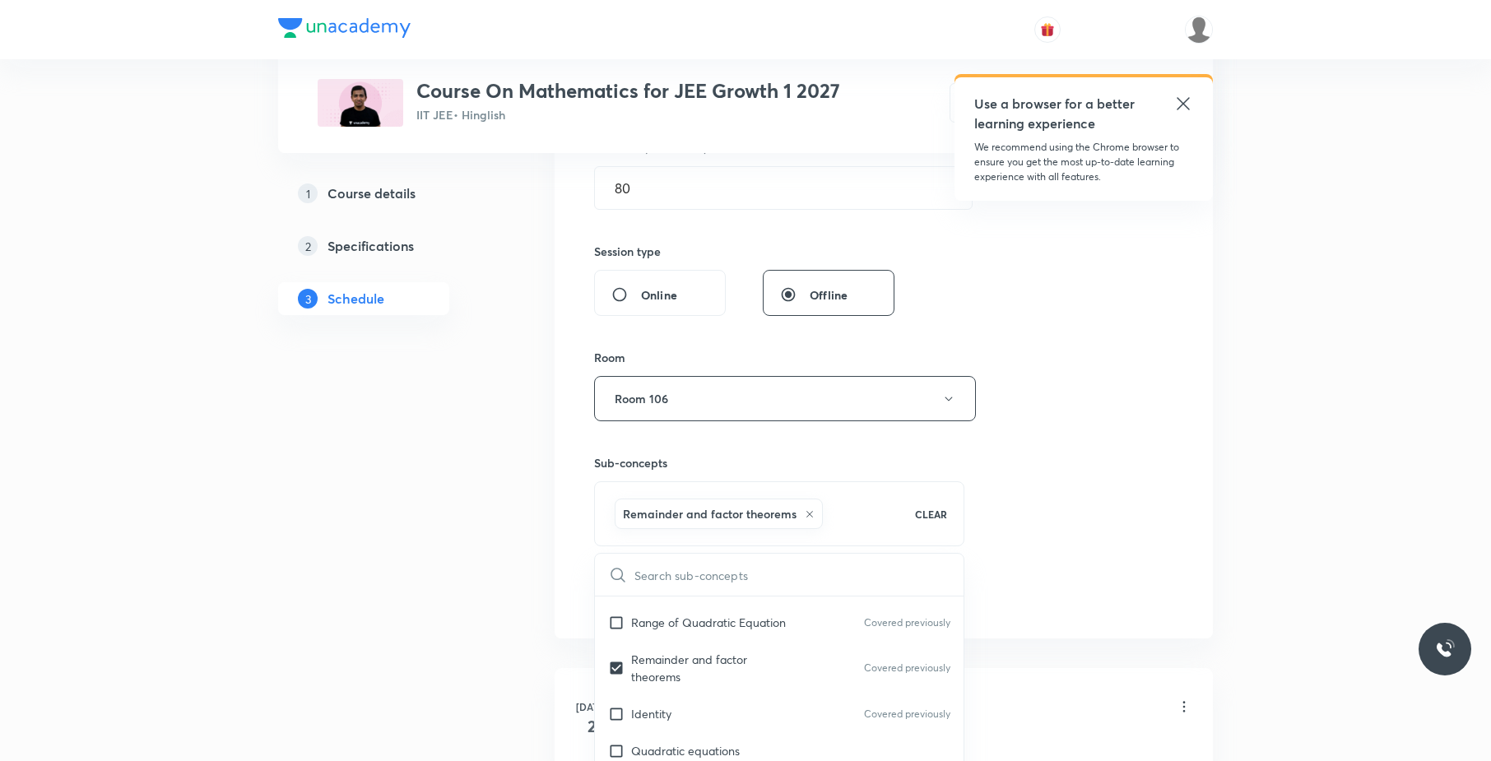
click at [1208, 503] on div "Session 41 Live class Session title 13/99 Straight Line ​ Schedule for [DATE] 1…" at bounding box center [883, 216] width 658 height 844
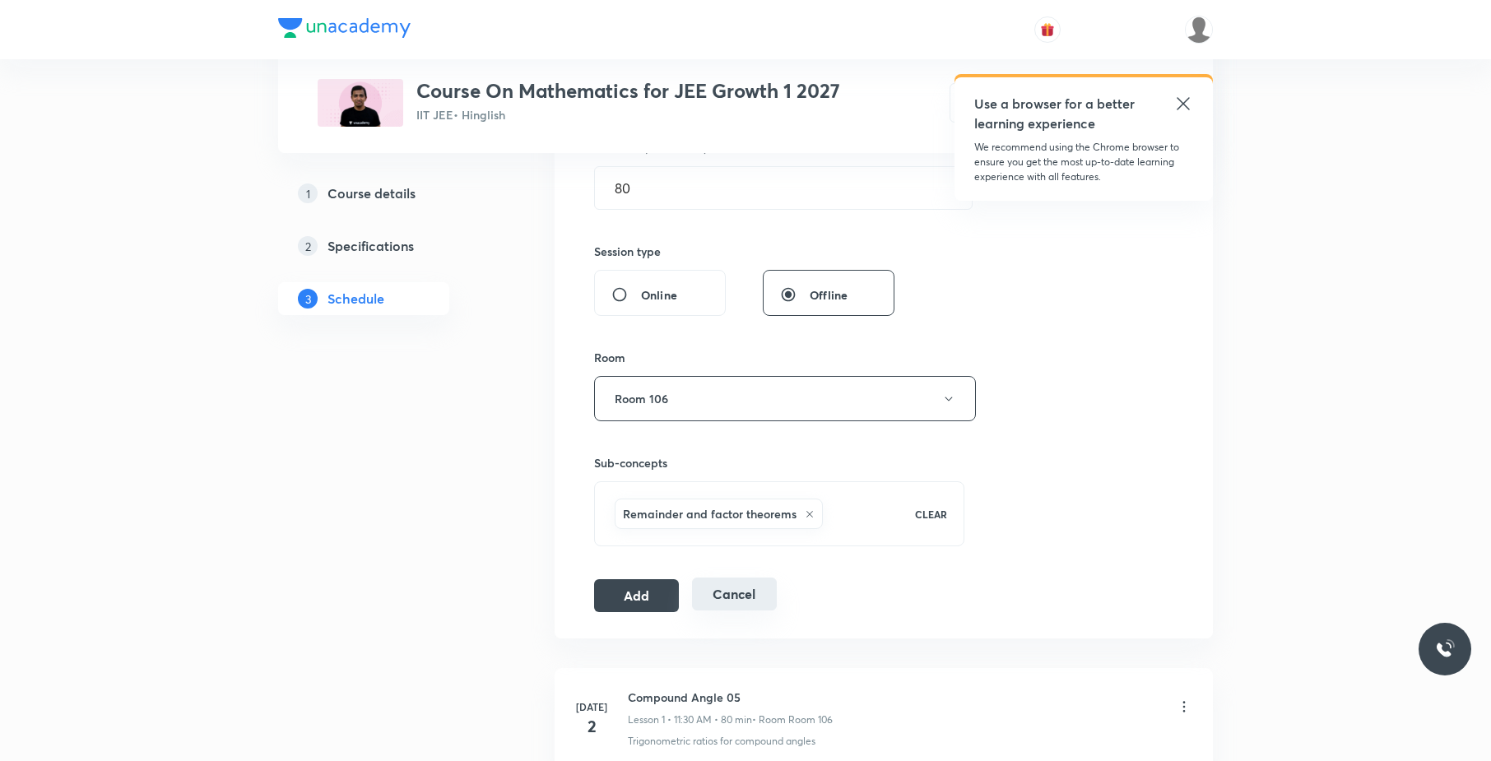
drag, startPoint x: 656, startPoint y: 592, endPoint x: 693, endPoint y: 601, distance: 37.9
click at [655, 592] on button "Add" at bounding box center [636, 595] width 85 height 33
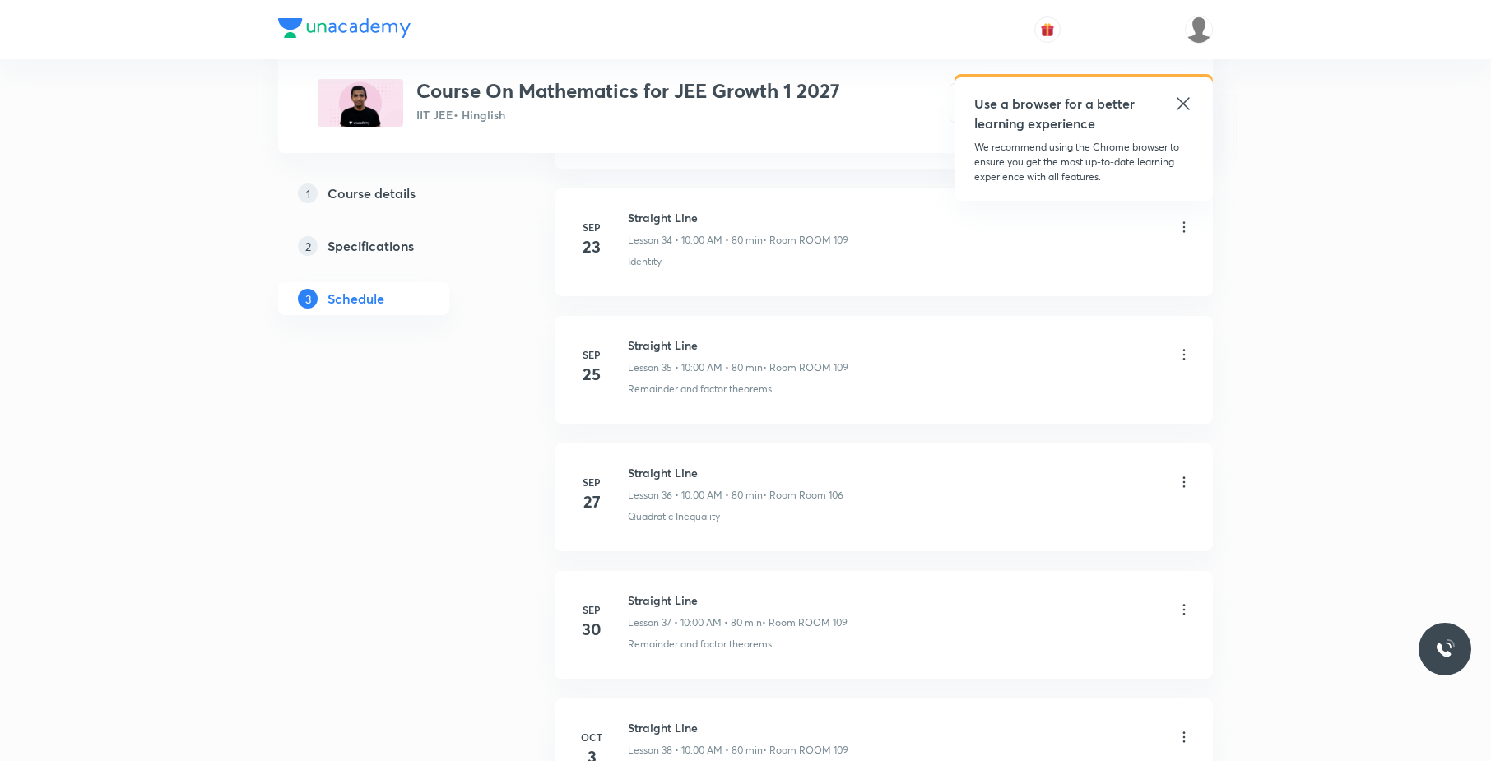
scroll to position [5052, 0]
